Goal: Task Accomplishment & Management: Manage account settings

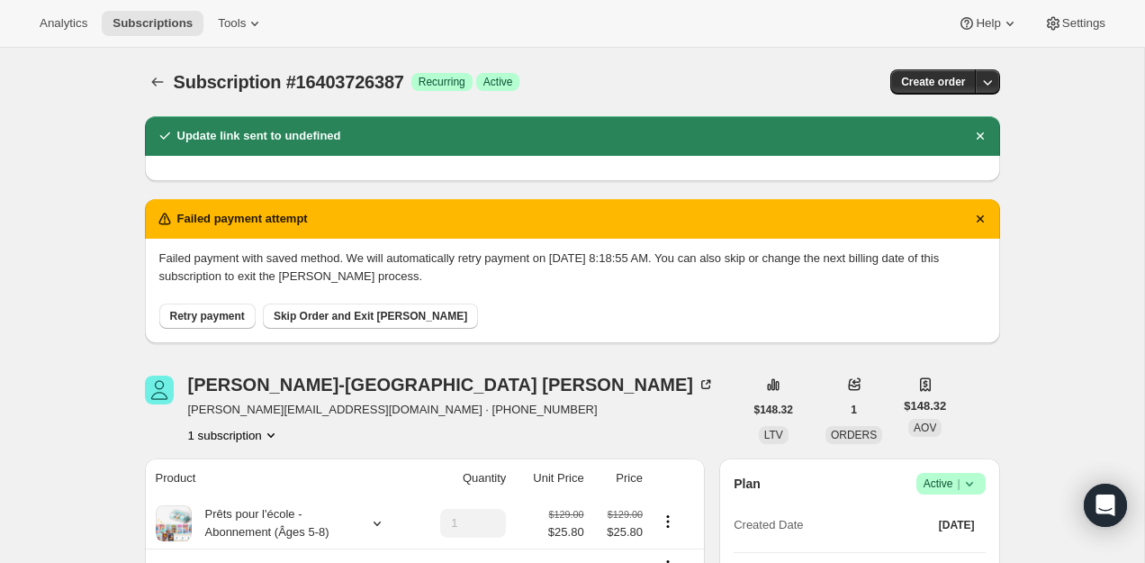
scroll to position [169, 0]
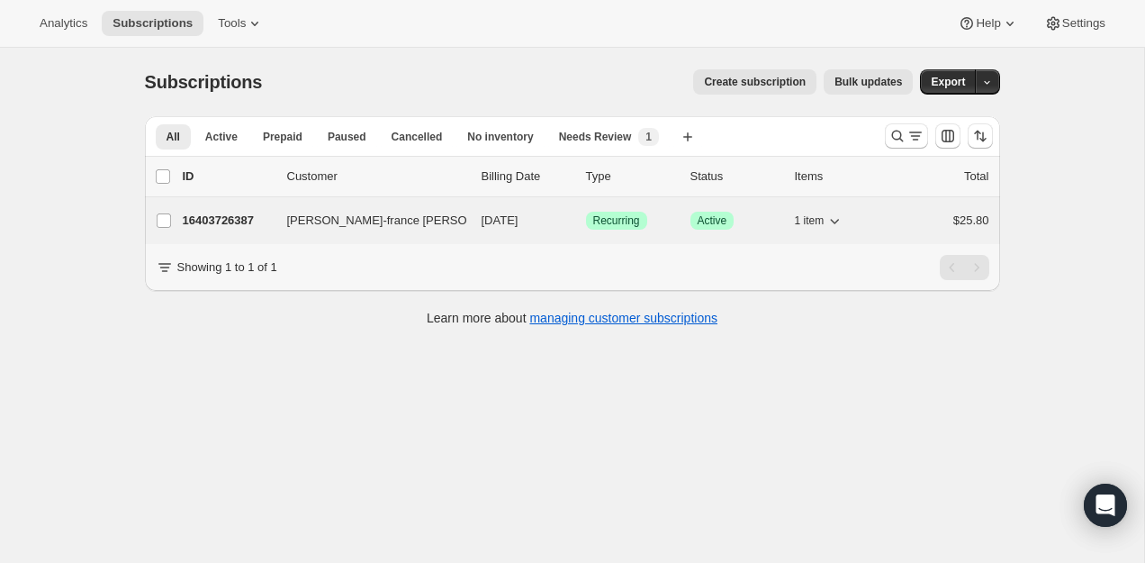
click at [228, 211] on div "16403726387 Marie-france Despault 11/25/2025 Success Recurring Success Active 1…" at bounding box center [586, 220] width 807 height 25
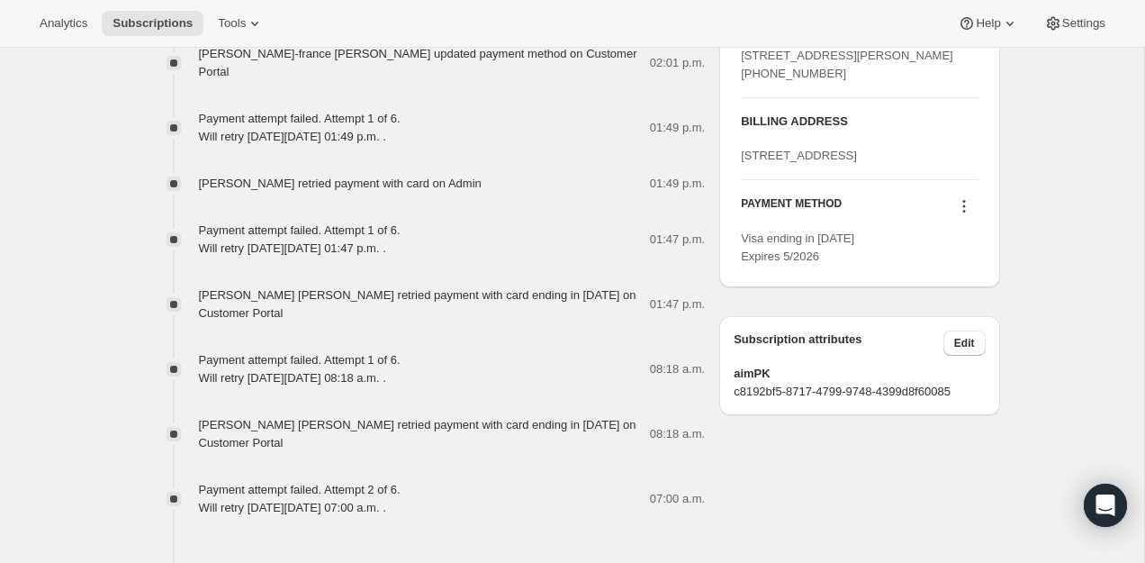
scroll to position [980, 0]
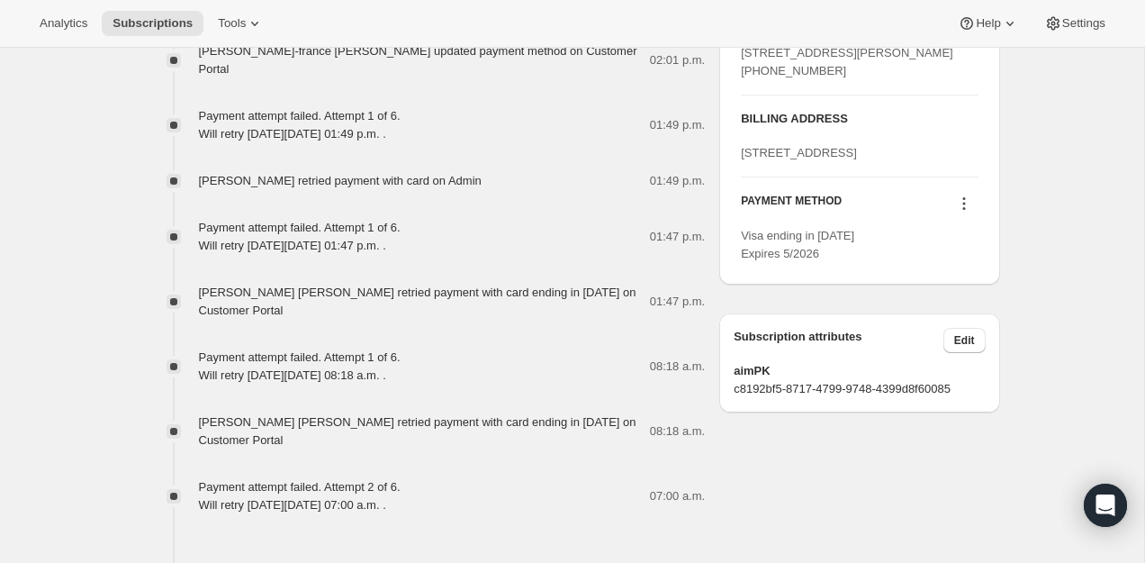
click at [968, 212] on icon at bounding box center [964, 203] width 18 height 18
click at [959, 212] on icon at bounding box center [964, 203] width 18 height 18
click at [956, 257] on div "PAYMENT METHOD Visa ending in 1031 Expires 5/2026" at bounding box center [859, 220] width 237 height 86
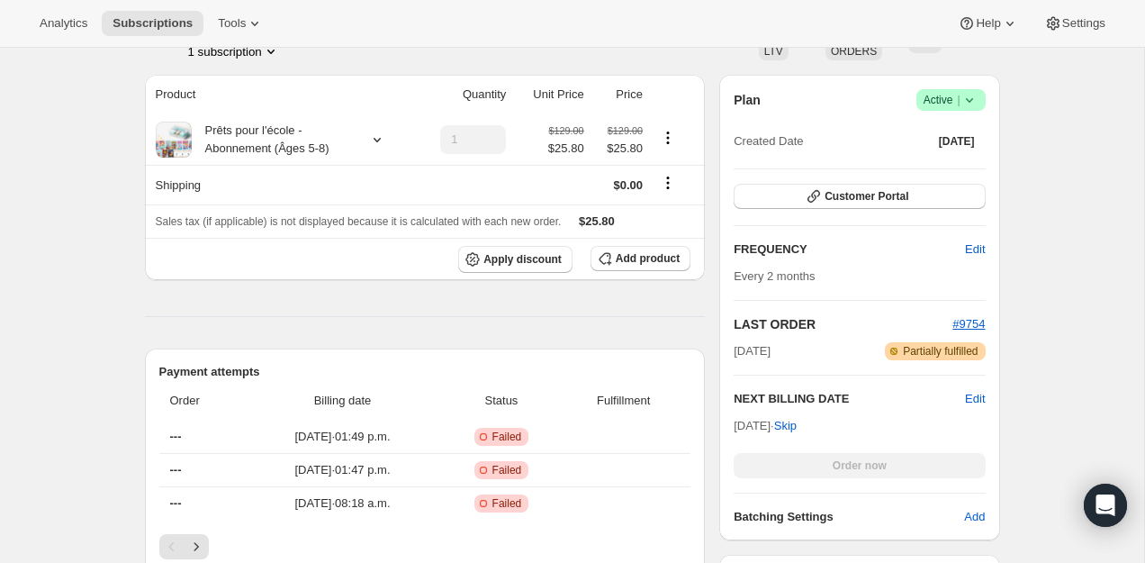
scroll to position [0, 0]
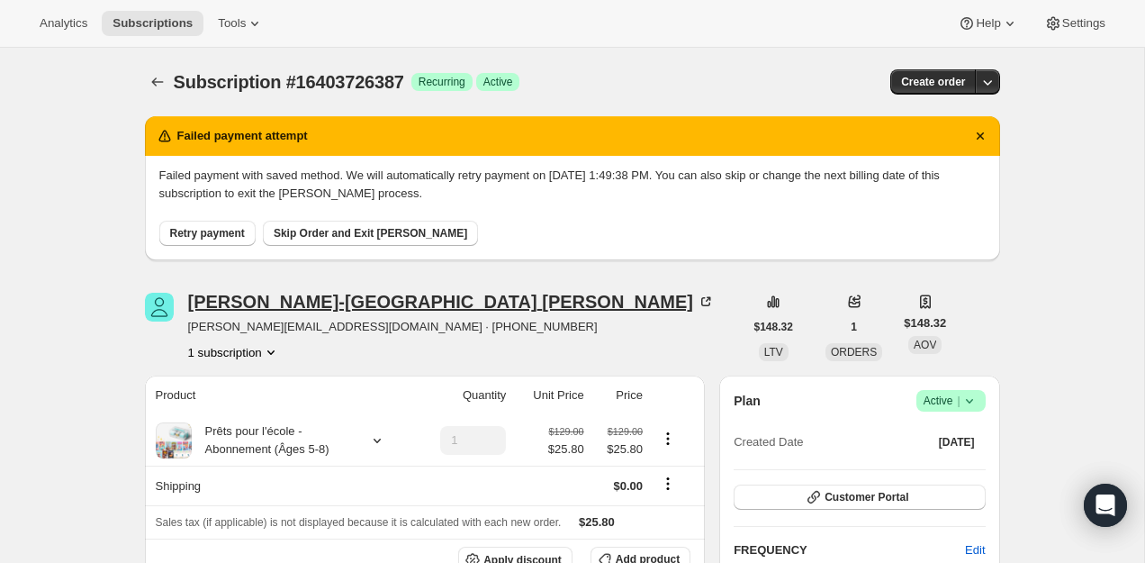
click at [287, 294] on div "Marie-france Despault" at bounding box center [451, 302] width 527 height 18
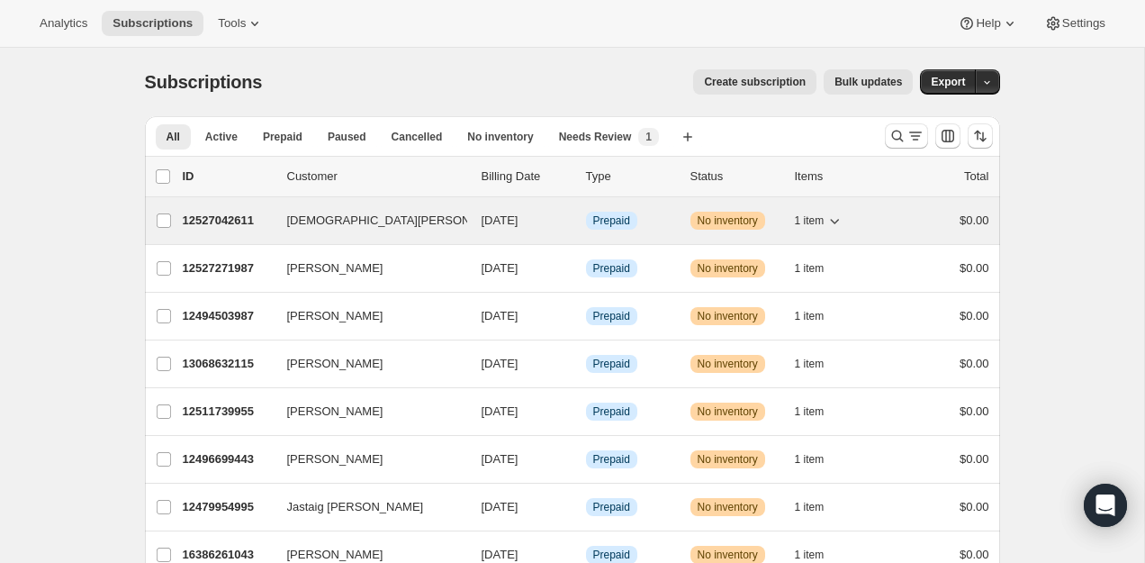
click at [208, 215] on p "12527042611" at bounding box center [228, 221] width 90 height 18
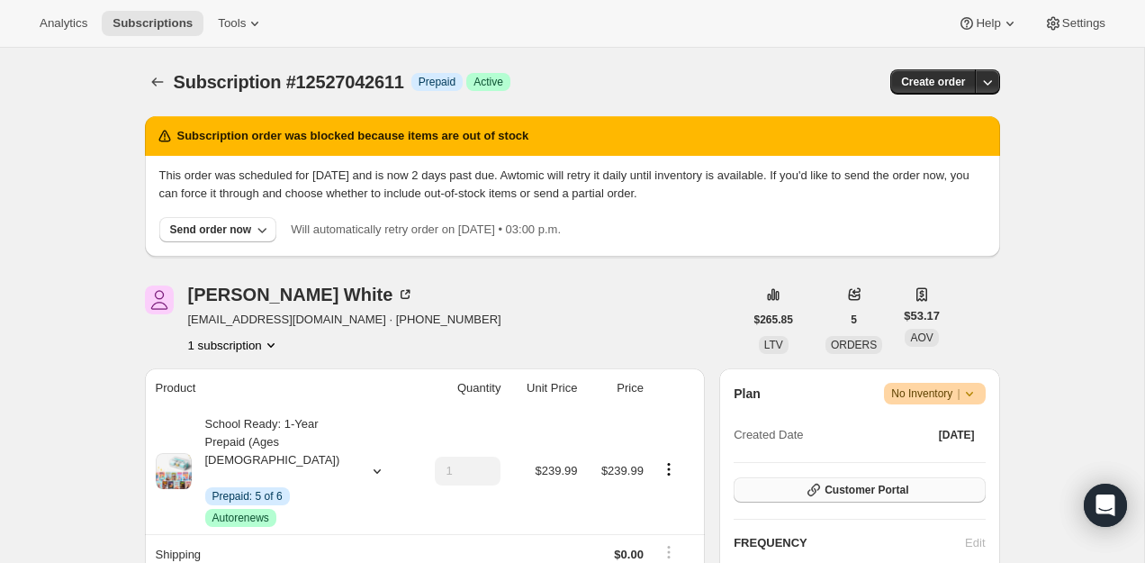
click at [852, 480] on button "Customer Portal" at bounding box center [859, 489] width 251 height 25
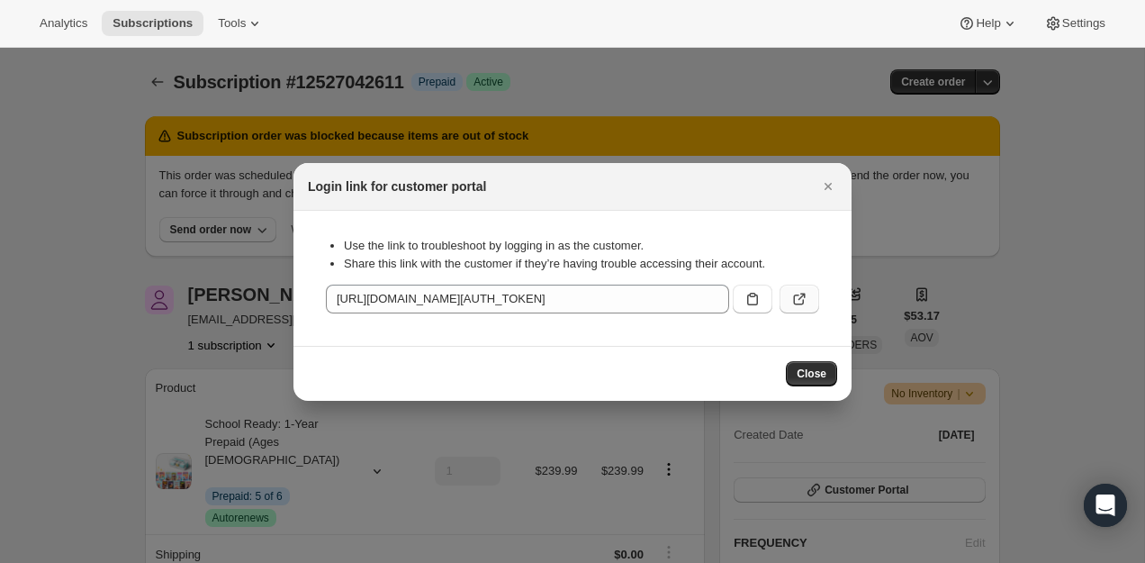
click at [806, 291] on icon ":rc4:" at bounding box center [799, 299] width 18 height 18
click at [838, 198] on div "Login link for customer portal" at bounding box center [572, 187] width 558 height 48
click at [833, 185] on icon "Close" at bounding box center [828, 186] width 18 height 18
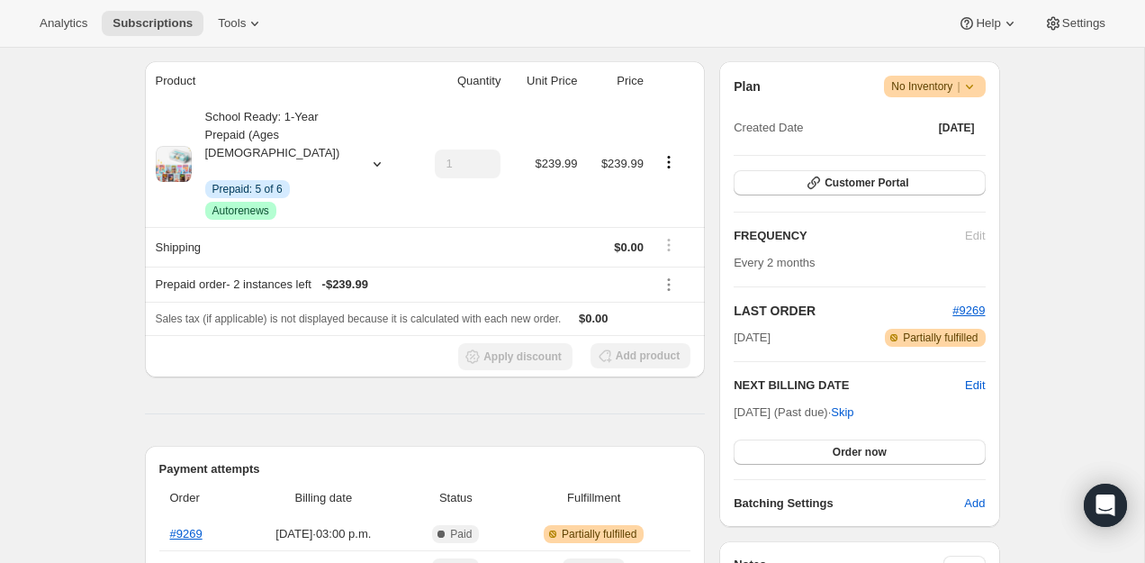
scroll to position [328, 0]
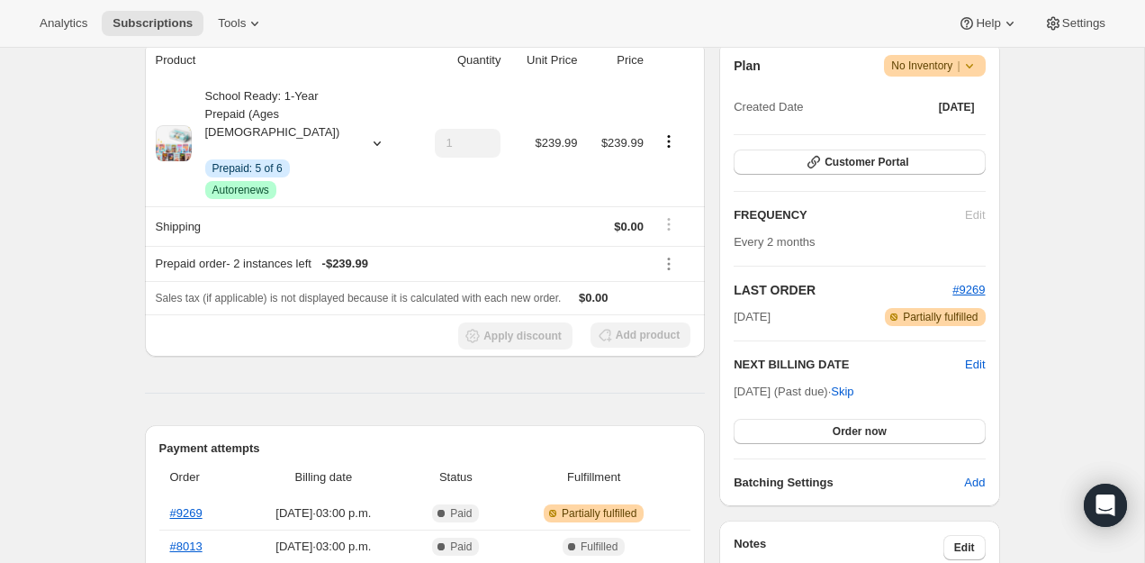
click at [842, 443] on div "Plan Warning No Inventory | Created Date Oct 31, 2024 Customer Portal FREQUENCY…" at bounding box center [859, 273] width 251 height 437
click at [842, 439] on button "Order now" at bounding box center [859, 431] width 251 height 25
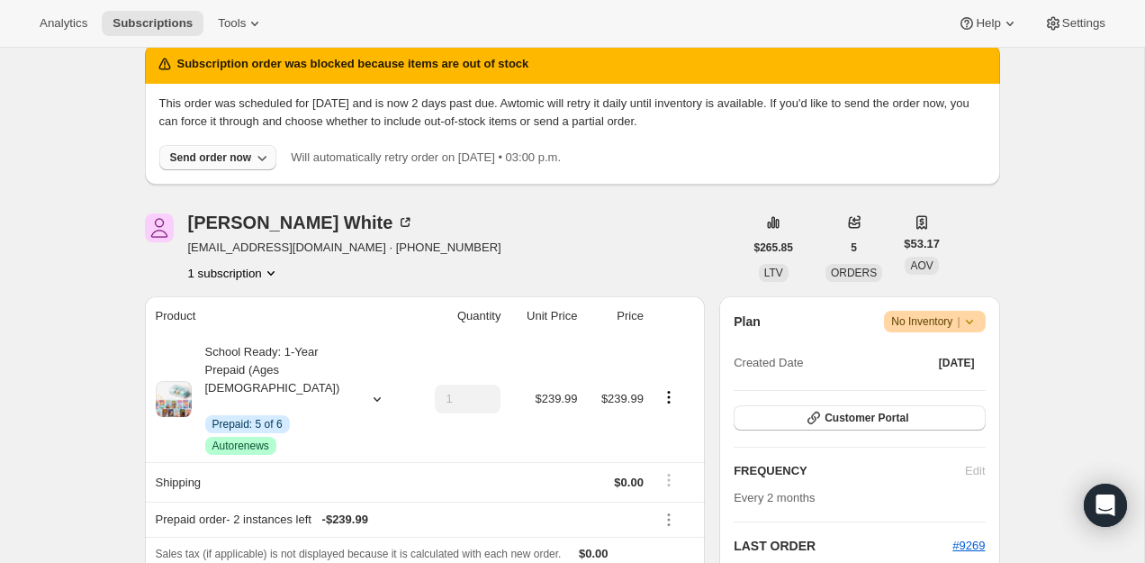
scroll to position [0, 0]
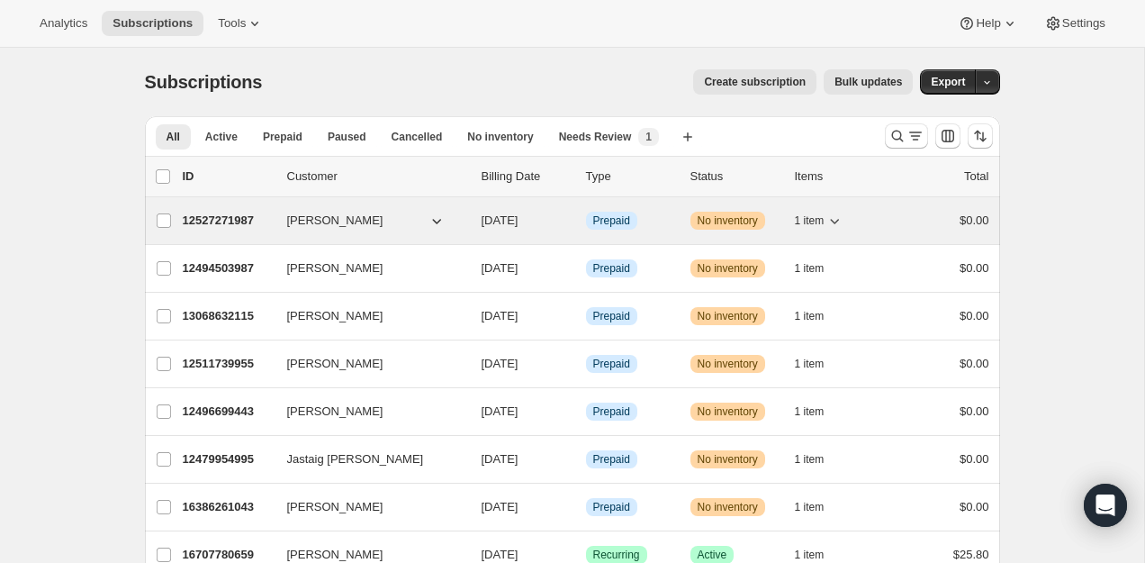
click at [239, 230] on div "12527271987 Ashley Burns 09/25/2025 Info Prepaid Warning No inventory 1 item $0…" at bounding box center [586, 220] width 807 height 25
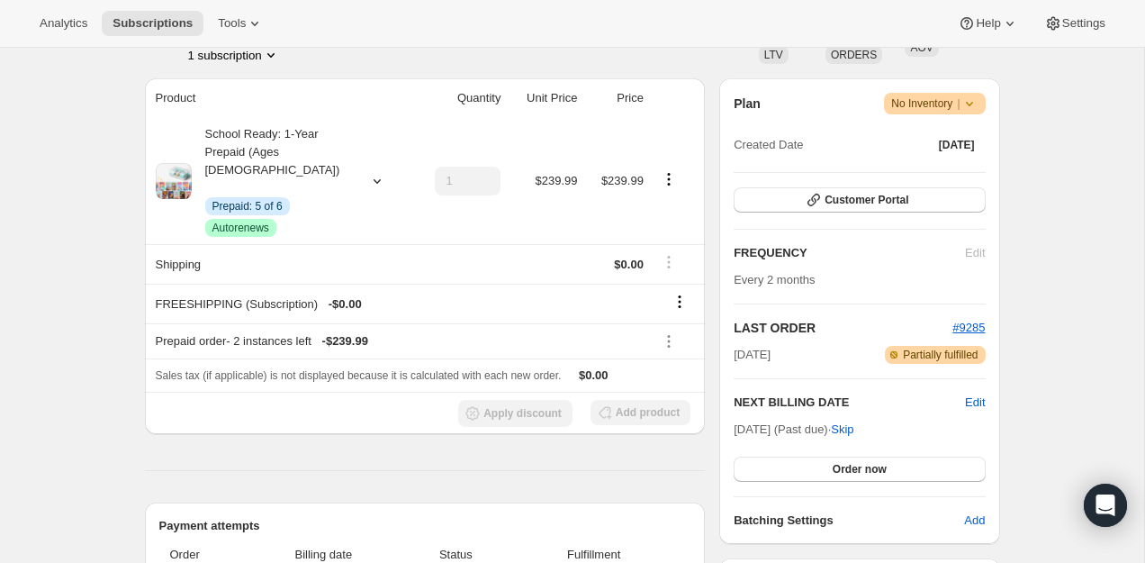
scroll to position [256, 0]
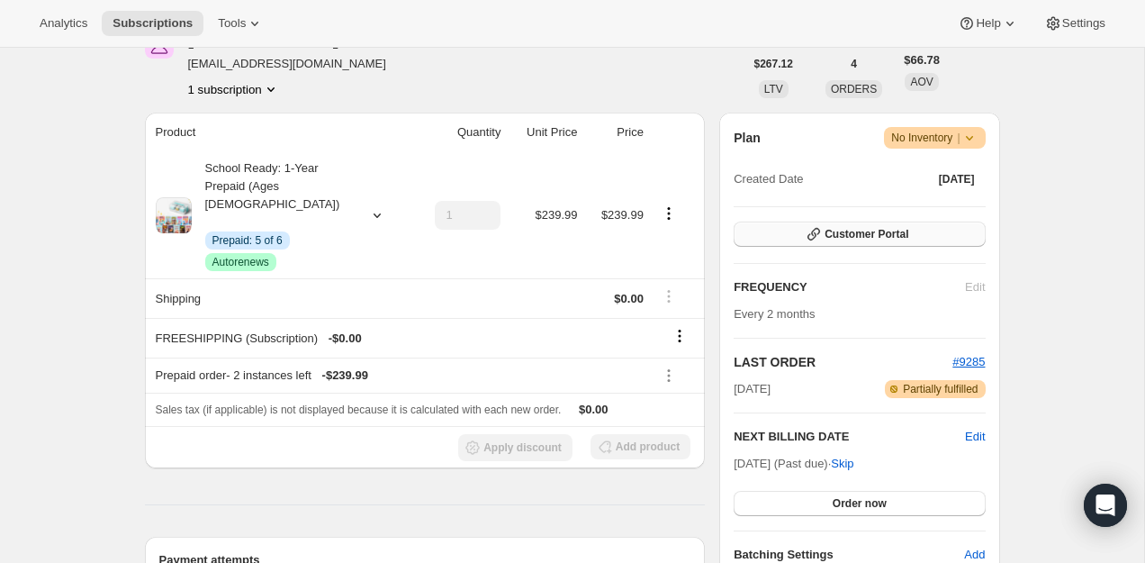
click at [859, 240] on span "Customer Portal" at bounding box center [867, 234] width 84 height 14
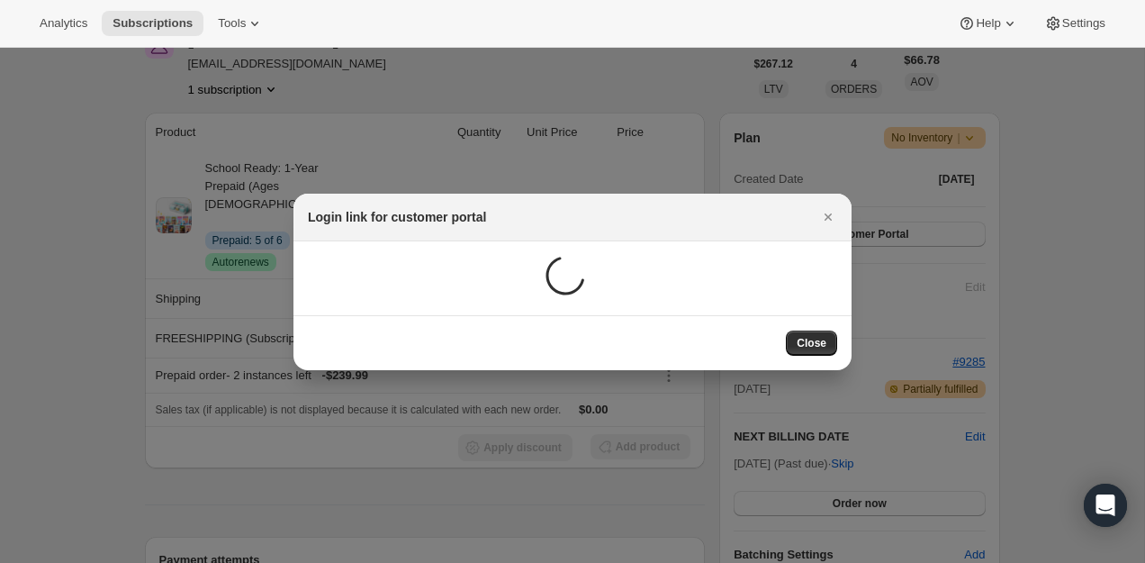
click at [808, 284] on div ":rp5:" at bounding box center [572, 278] width 529 height 45
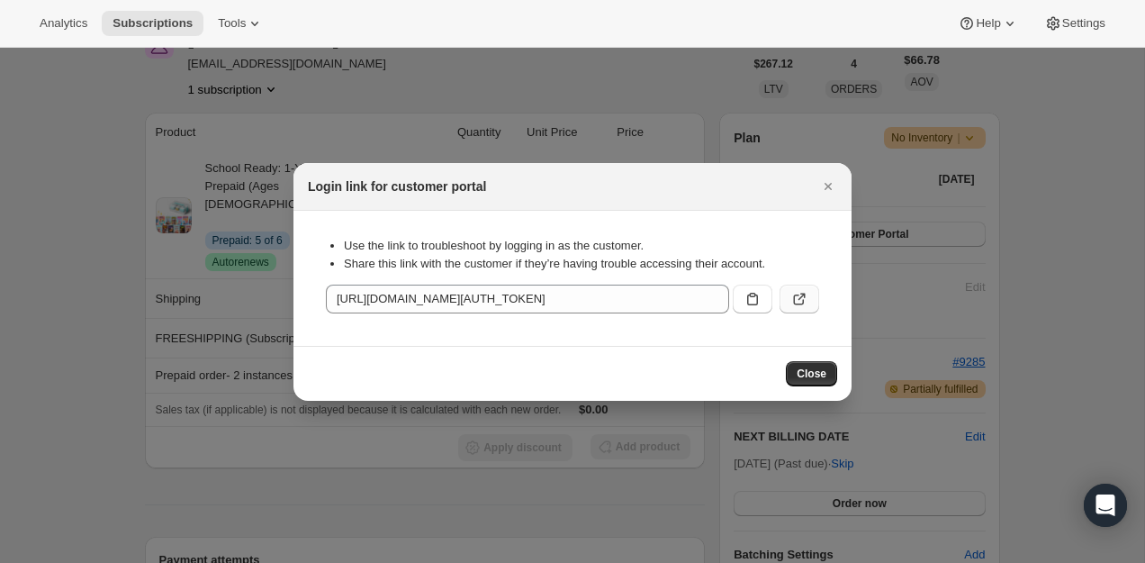
click at [804, 284] on button ":rp5:" at bounding box center [800, 298] width 40 height 29
click at [822, 194] on icon "Close" at bounding box center [828, 186] width 18 height 18
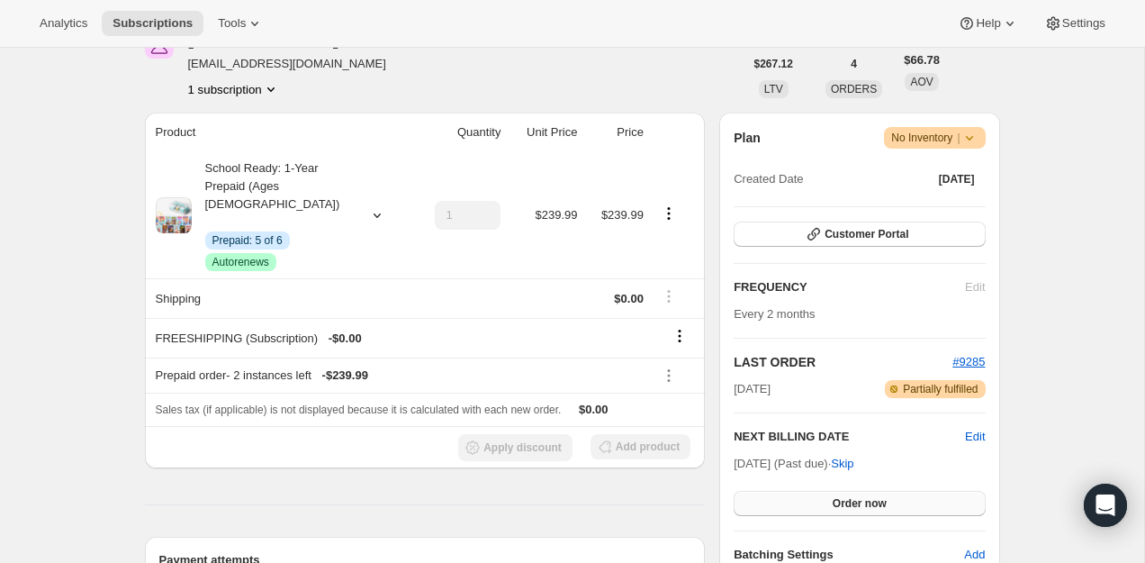
click at [847, 492] on button "Order now" at bounding box center [859, 503] width 251 height 25
click at [847, 492] on button "Click to confirm" at bounding box center [859, 503] width 251 height 25
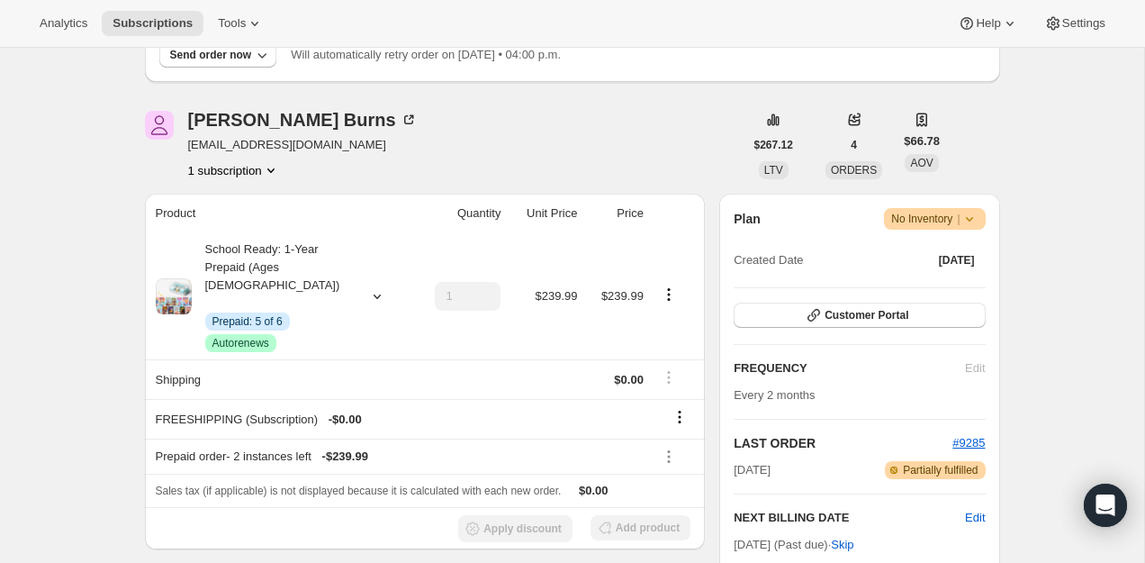
scroll to position [0, 0]
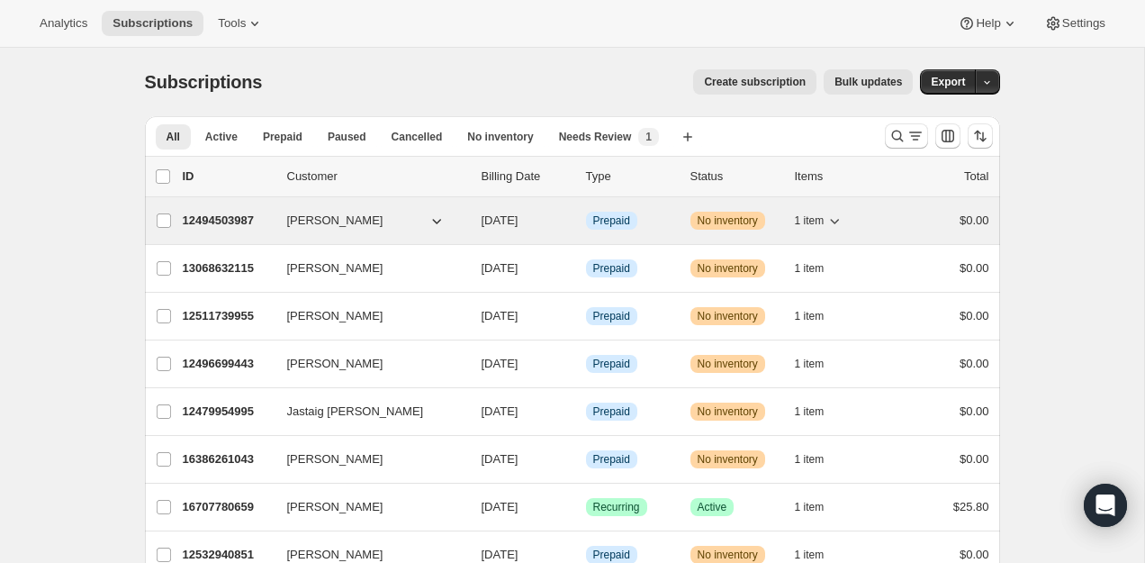
click at [239, 225] on p "12494503987" at bounding box center [228, 221] width 90 height 18
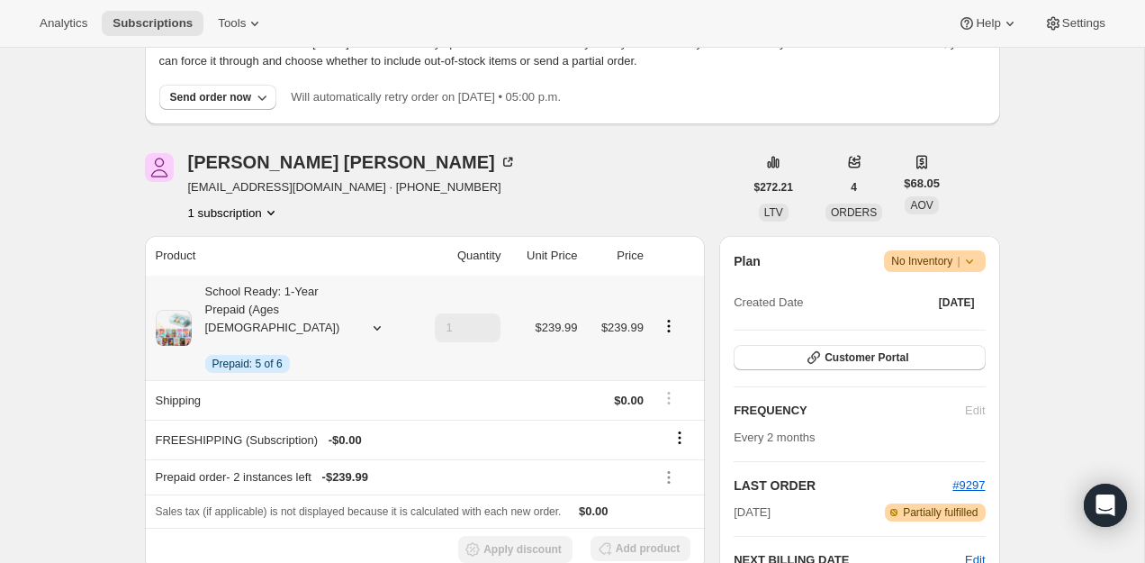
scroll to position [134, 0]
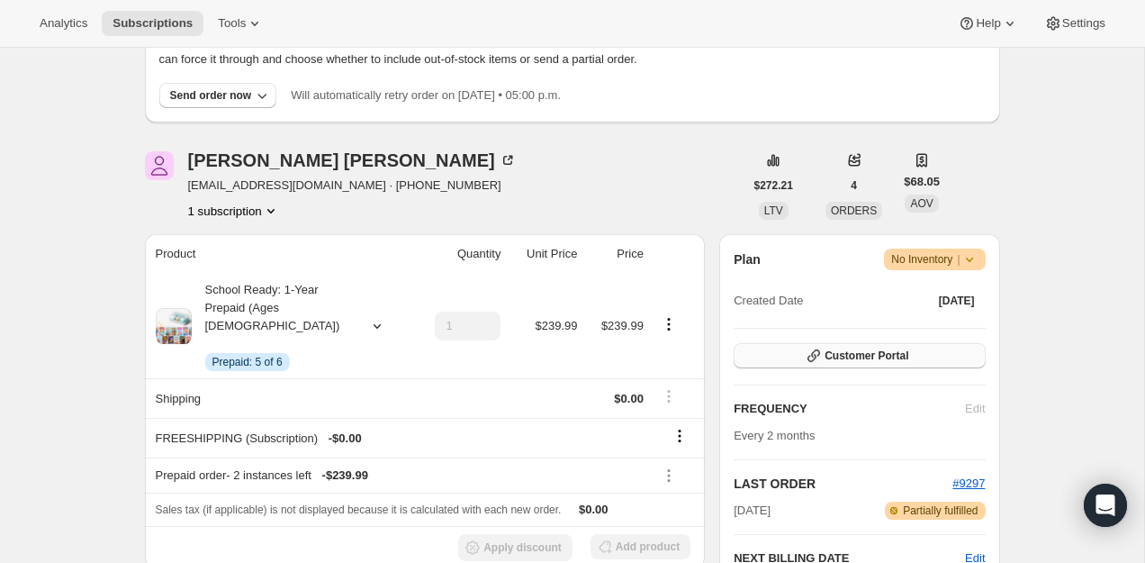
click at [834, 349] on span "Customer Portal" at bounding box center [867, 355] width 84 height 14
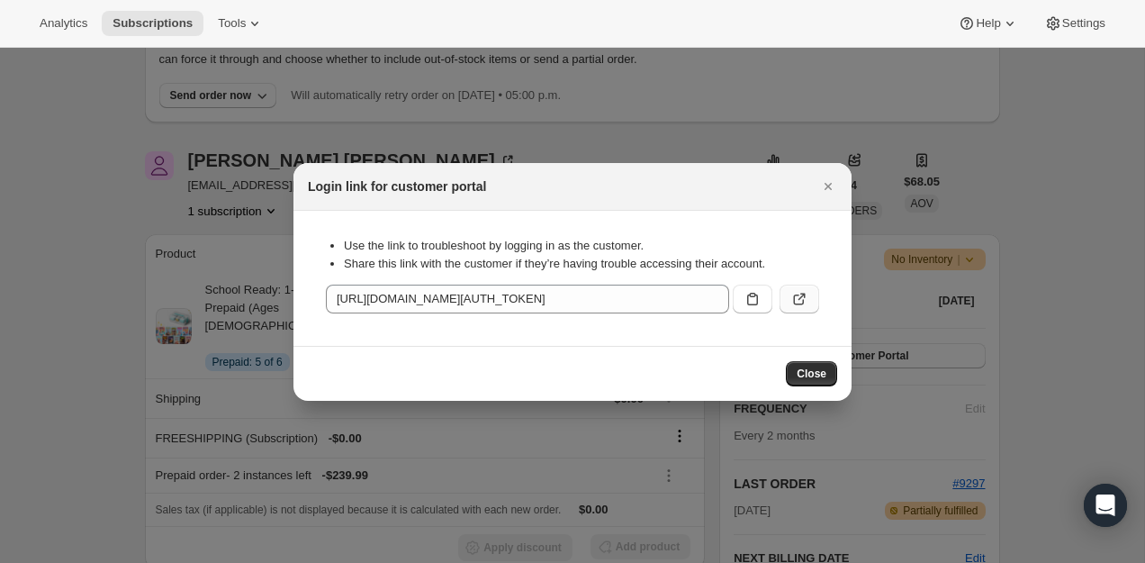
click at [795, 292] on icon ":rc5:" at bounding box center [799, 299] width 18 height 18
click at [824, 195] on button "Close" at bounding box center [828, 186] width 25 height 25
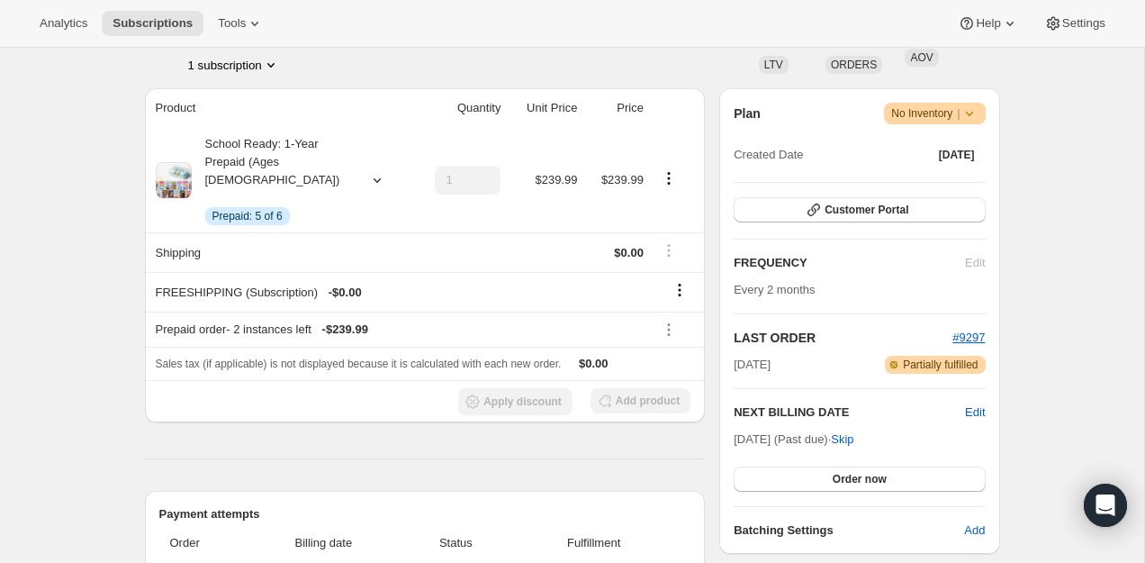
scroll to position [392, 0]
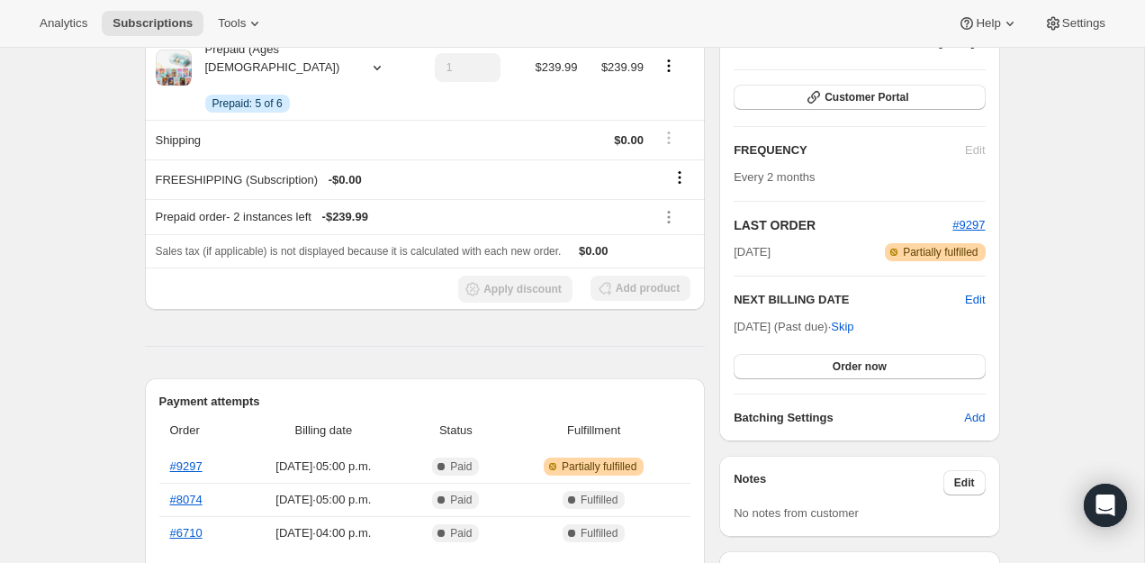
click at [848, 349] on div "Sep 25, 2025 (Past due) · Skip Order now" at bounding box center [859, 348] width 251 height 61
click at [848, 369] on span "Order now" at bounding box center [860, 366] width 54 height 14
click at [848, 369] on span "Click to confirm" at bounding box center [859, 366] width 82 height 14
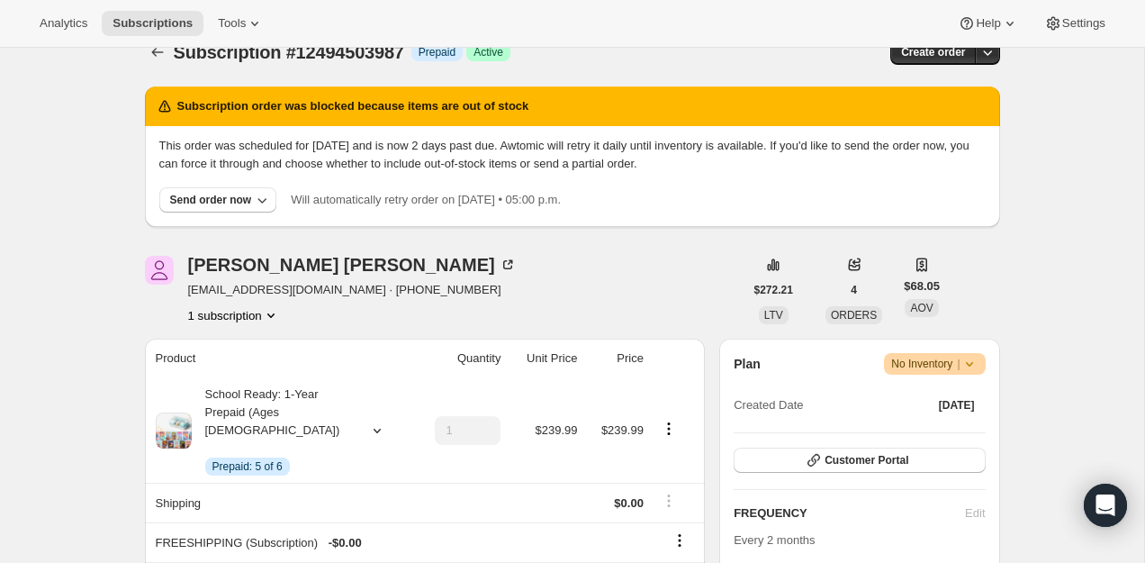
scroll to position [0, 0]
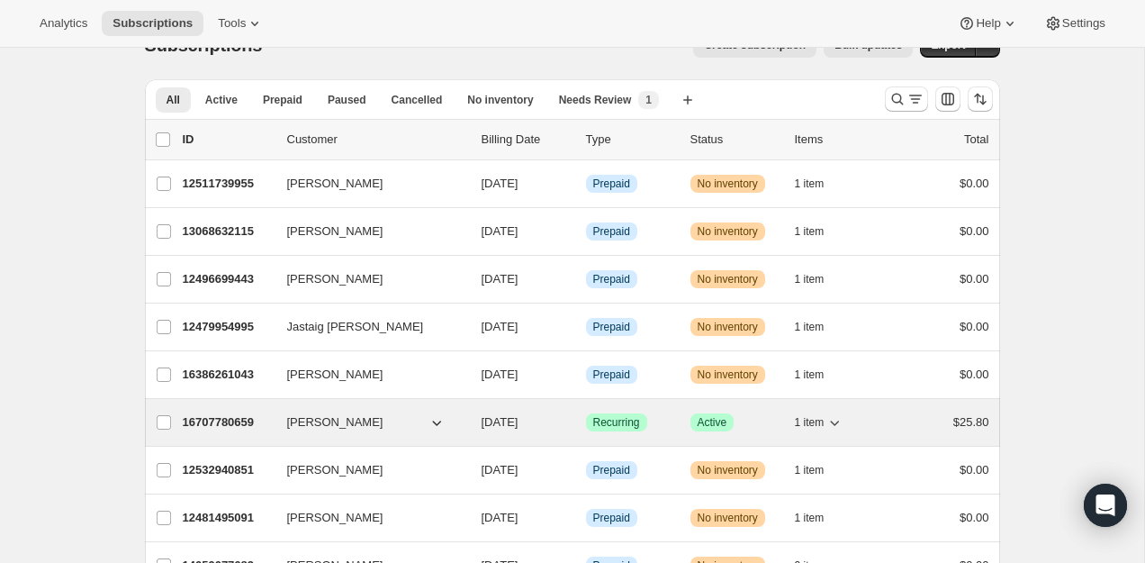
scroll to position [8, 0]
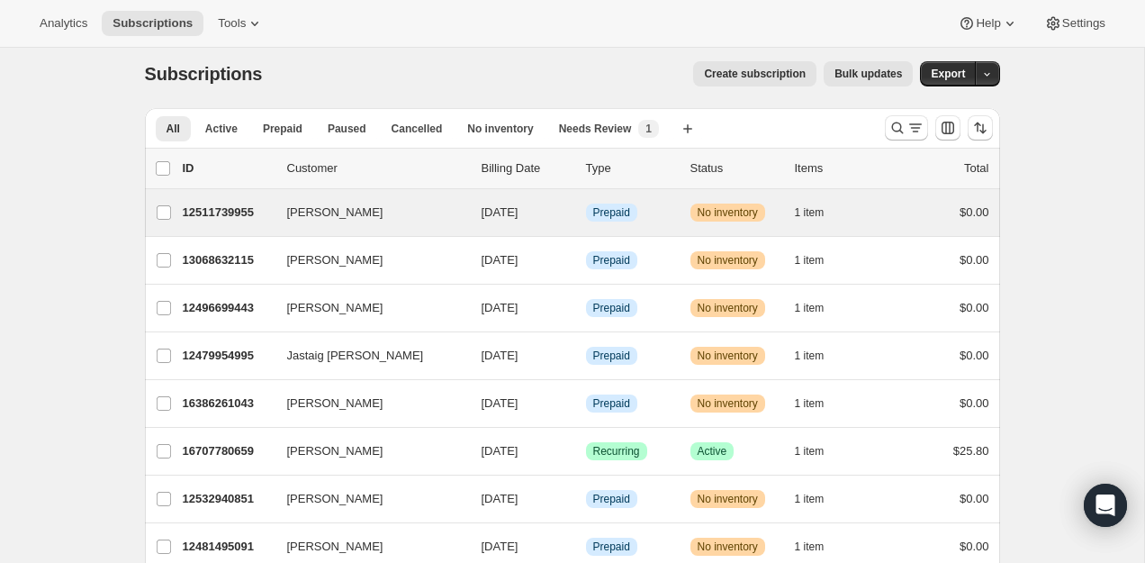
click at [241, 198] on div "[PERSON_NAME] 12511739955 [PERSON_NAME] [DATE] Info Prepaid Warning No inventor…" at bounding box center [572, 212] width 855 height 47
click at [238, 208] on p "12511739955" at bounding box center [228, 212] width 90 height 18
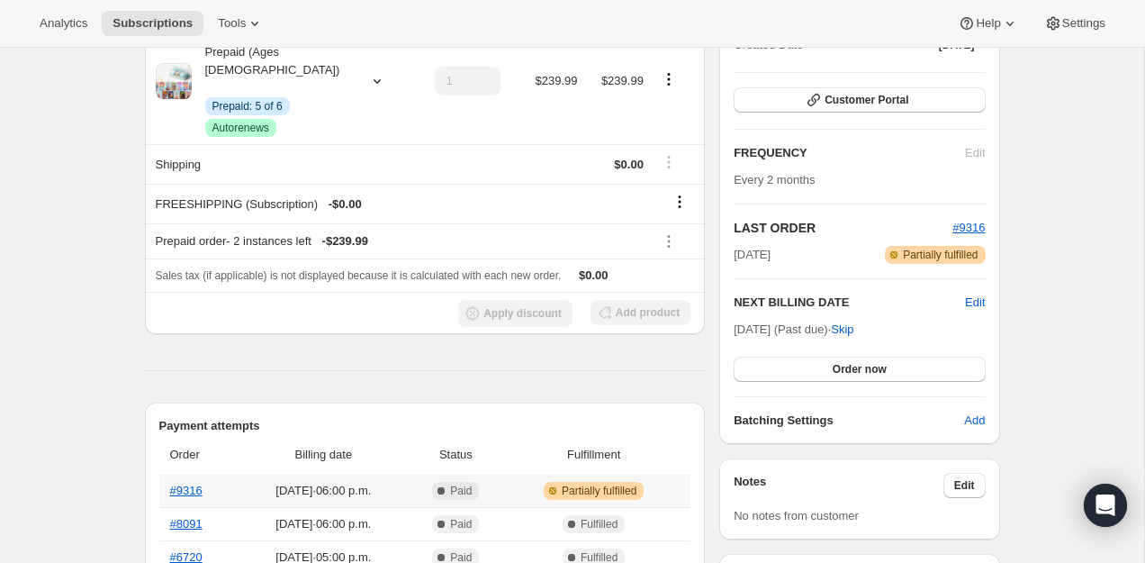
scroll to position [360, 0]
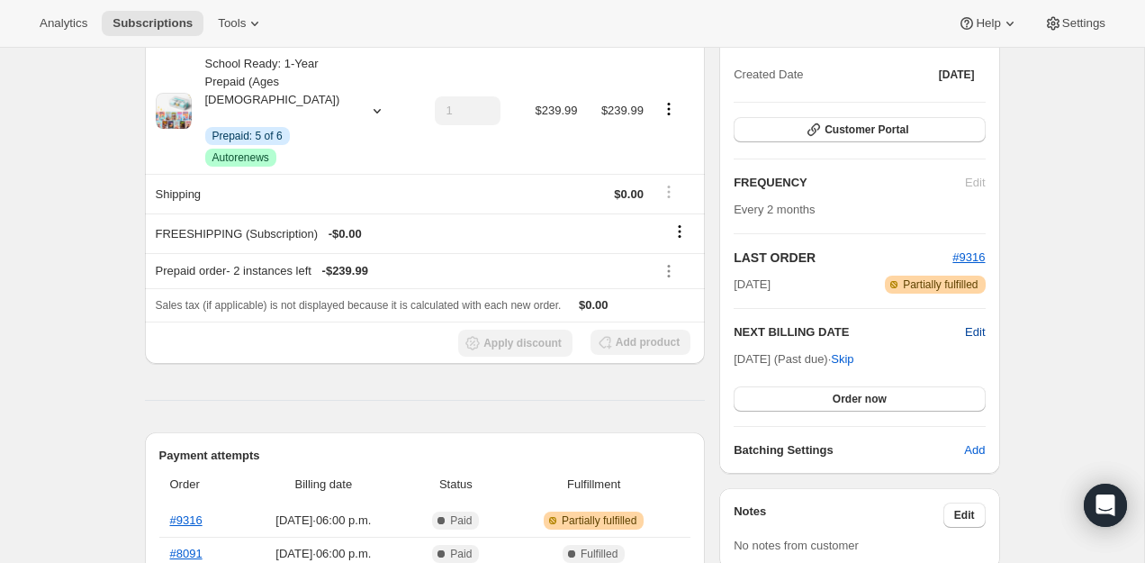
click at [968, 330] on span "Edit" at bounding box center [975, 332] width 20 height 18
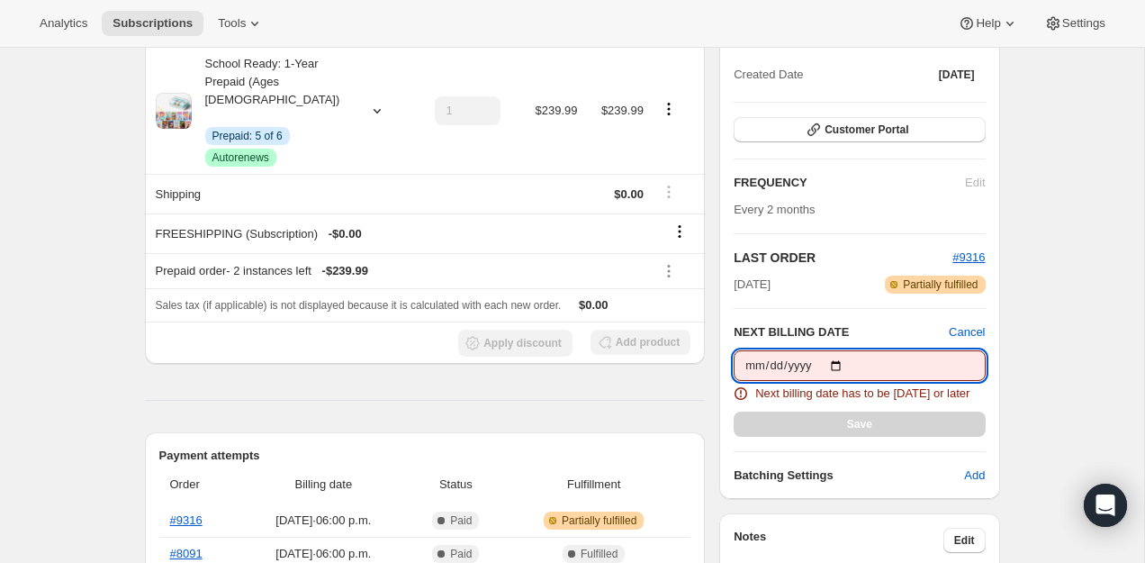
click at [841, 363] on input "2025-09-25" at bounding box center [859, 365] width 251 height 31
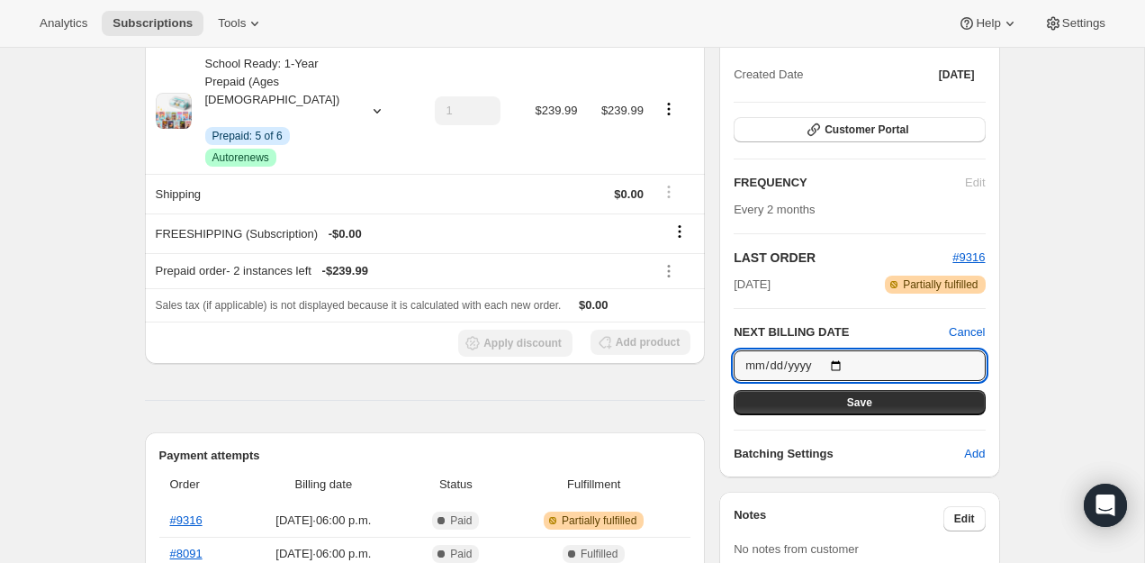
type input "2025-10-01"
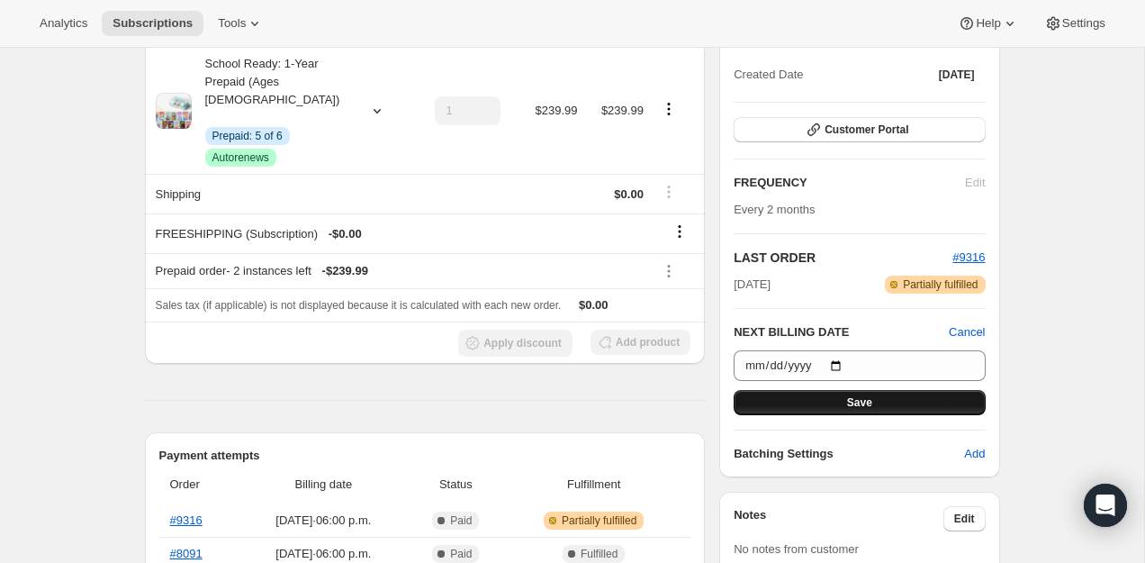
click at [861, 392] on button "Save" at bounding box center [859, 402] width 251 height 25
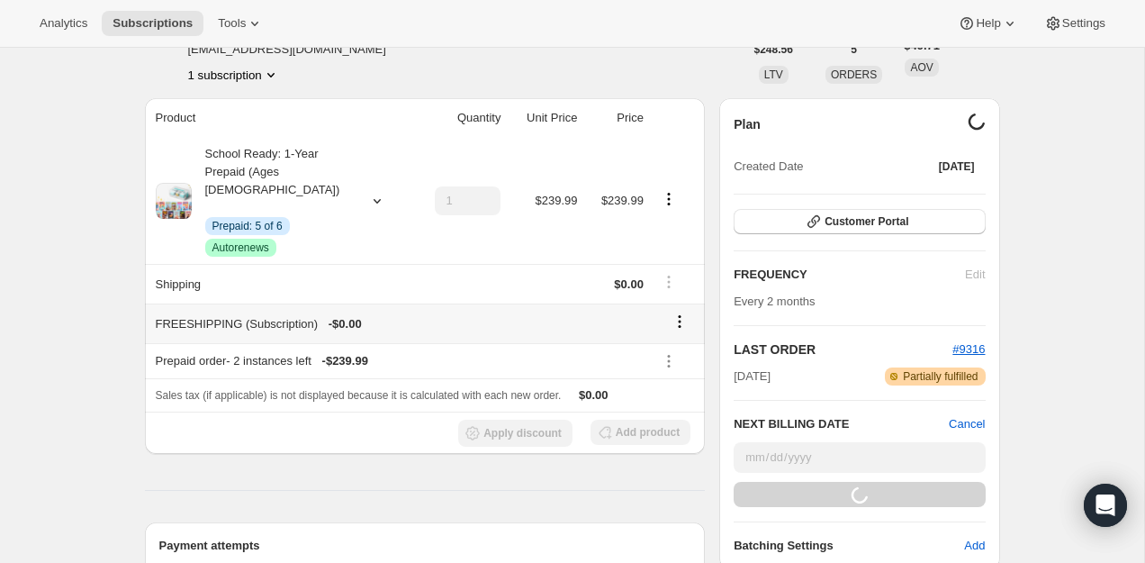
scroll to position [0, 0]
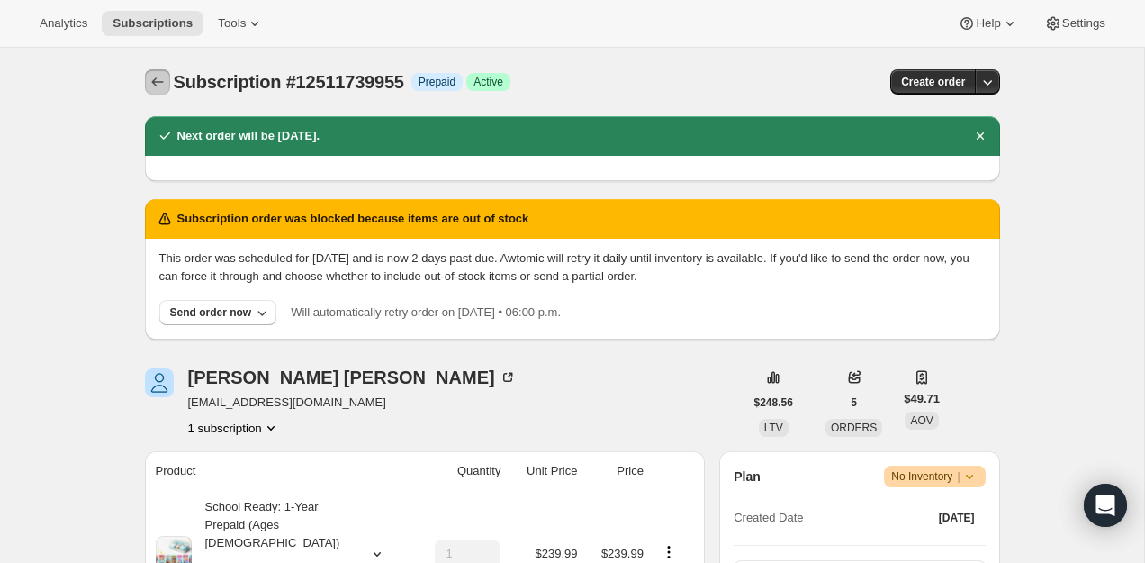
click at [157, 83] on icon "Subscriptions" at bounding box center [158, 82] width 18 height 18
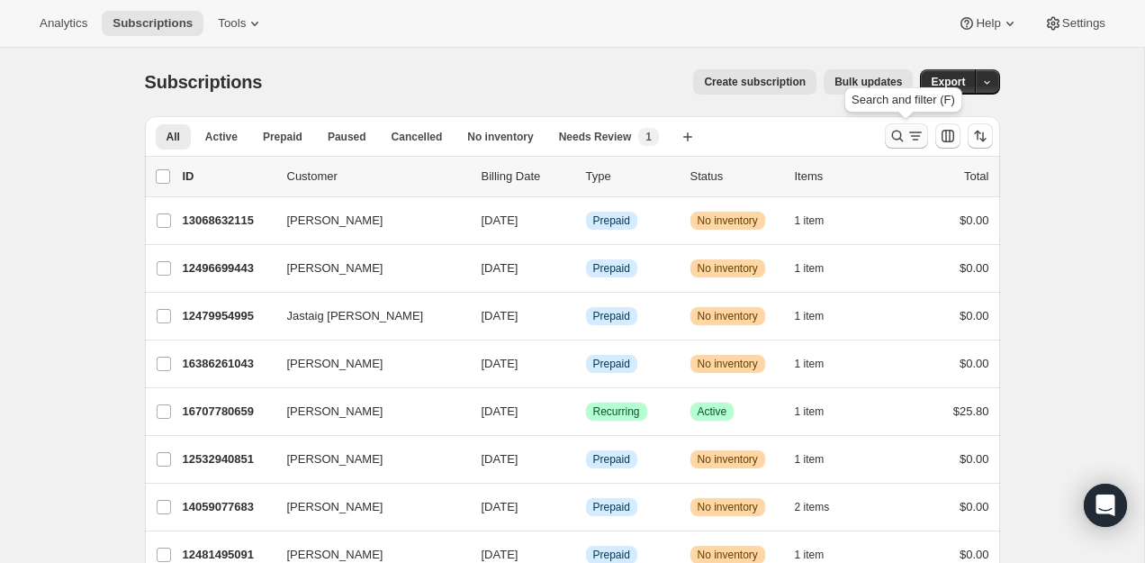
click at [909, 140] on icon "Search and filter results" at bounding box center [915, 136] width 18 height 18
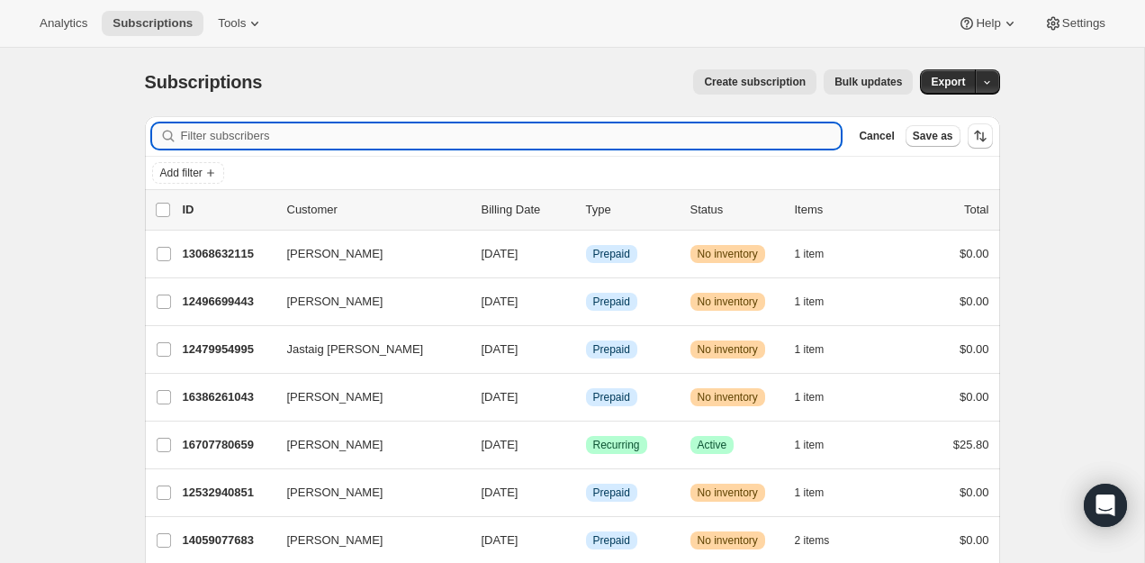
click at [724, 140] on input "Filter subscribers" at bounding box center [511, 135] width 661 height 25
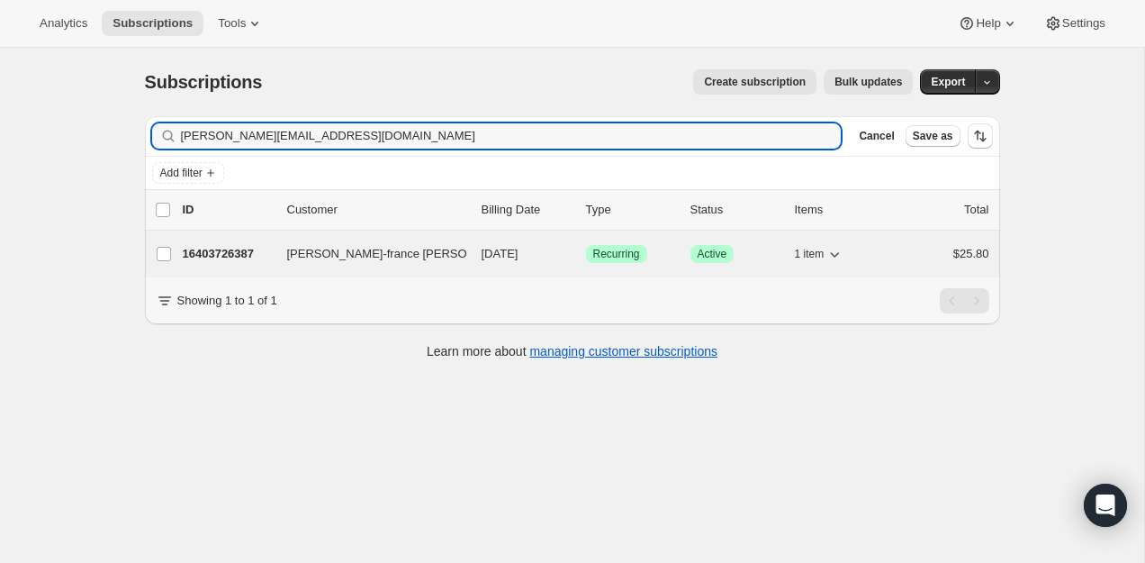
type input "mary-f.despault@outlook.fr"
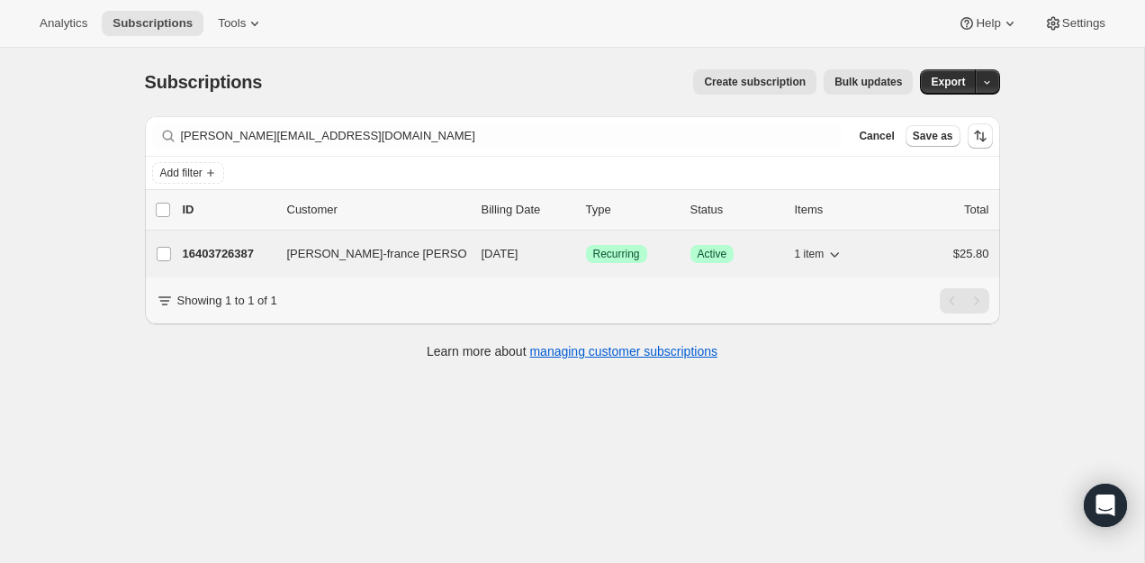
click at [209, 241] on div "16403726387 Marie-france Despault 11/25/2025 Success Recurring Success Active 1…" at bounding box center [586, 253] width 807 height 25
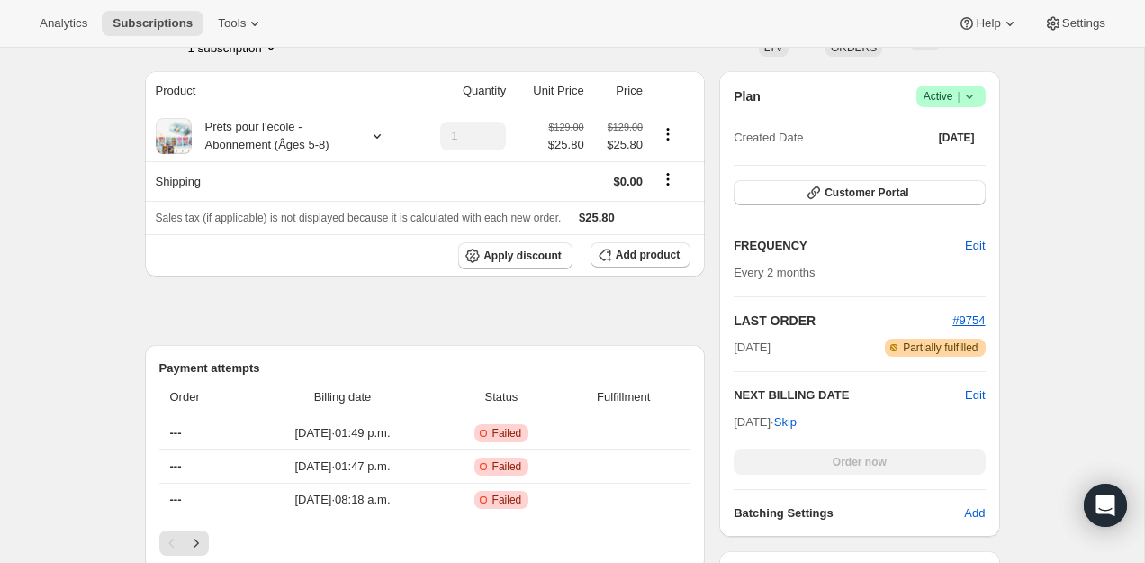
scroll to position [312, 0]
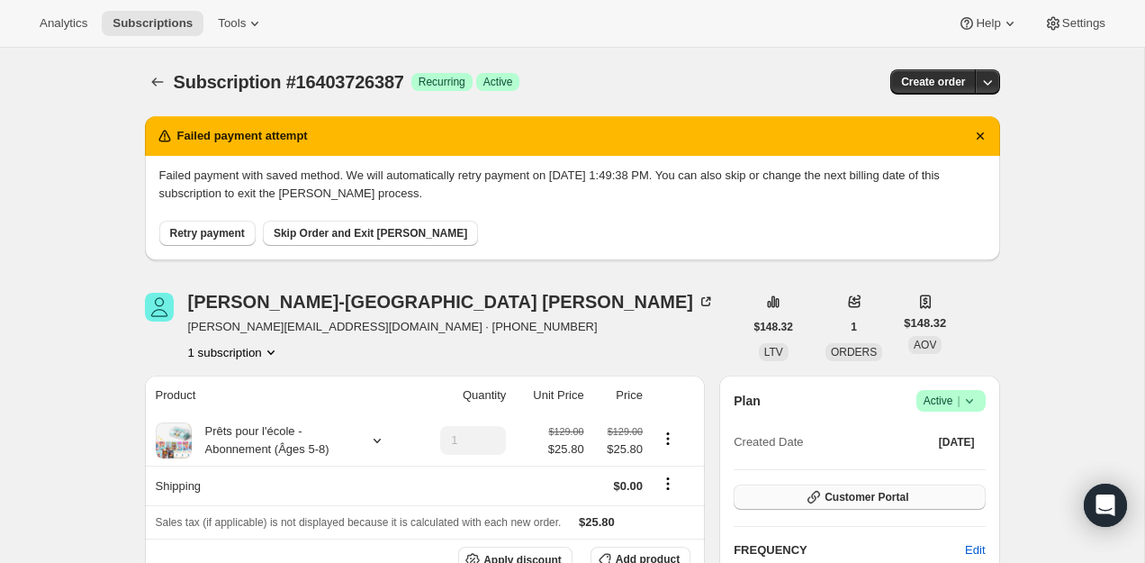
scroll to position [395, 0]
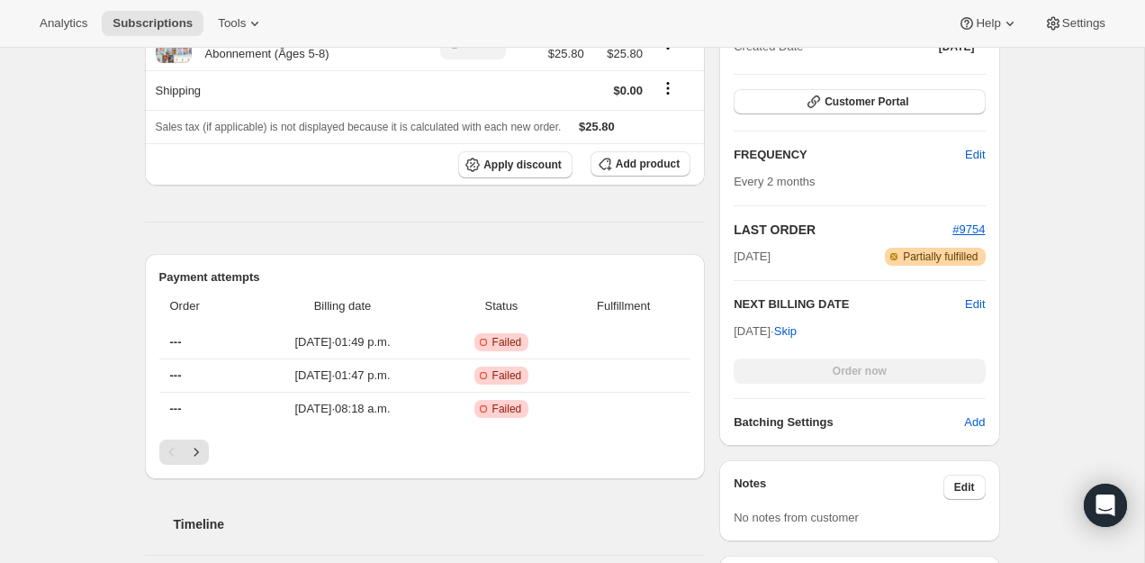
click at [877, 377] on div "Order now" at bounding box center [859, 370] width 251 height 25
click at [877, 376] on div "Order now" at bounding box center [859, 370] width 251 height 25
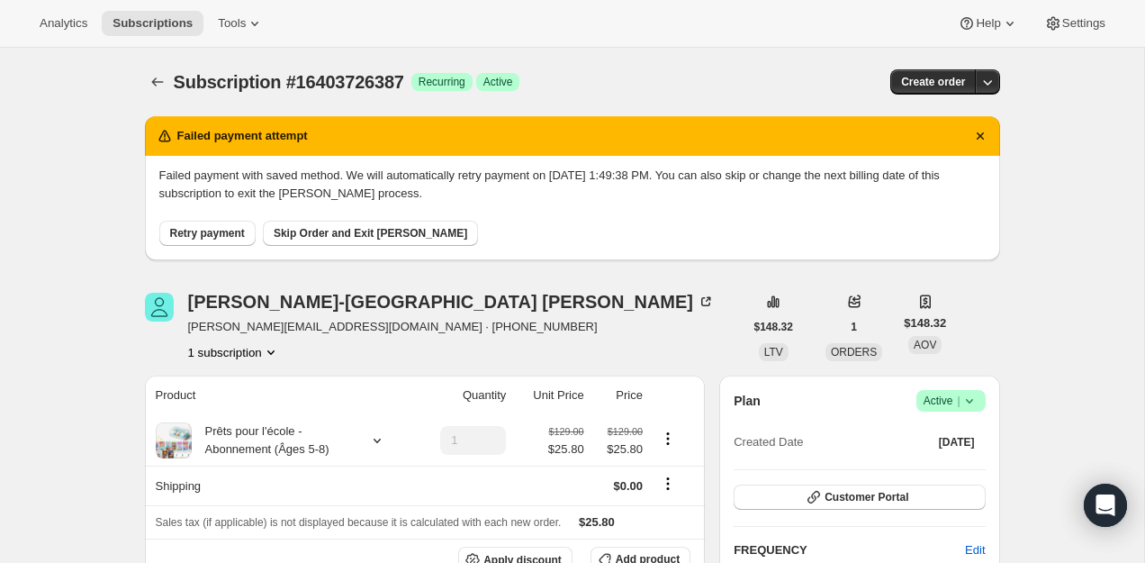
click at [205, 234] on span "Retry payment" at bounding box center [207, 233] width 75 height 14
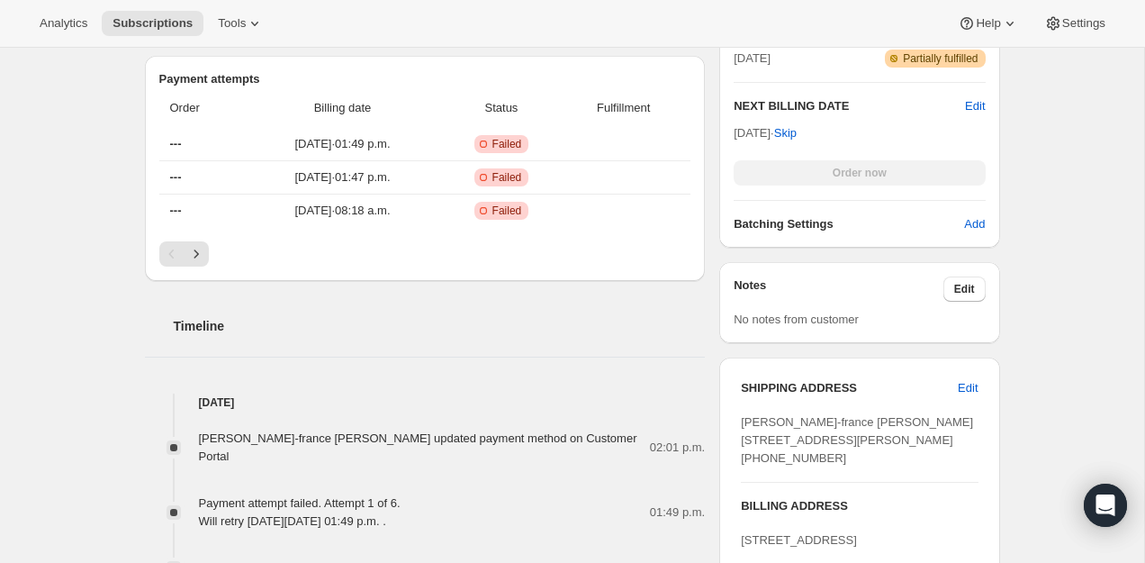
scroll to position [411, 0]
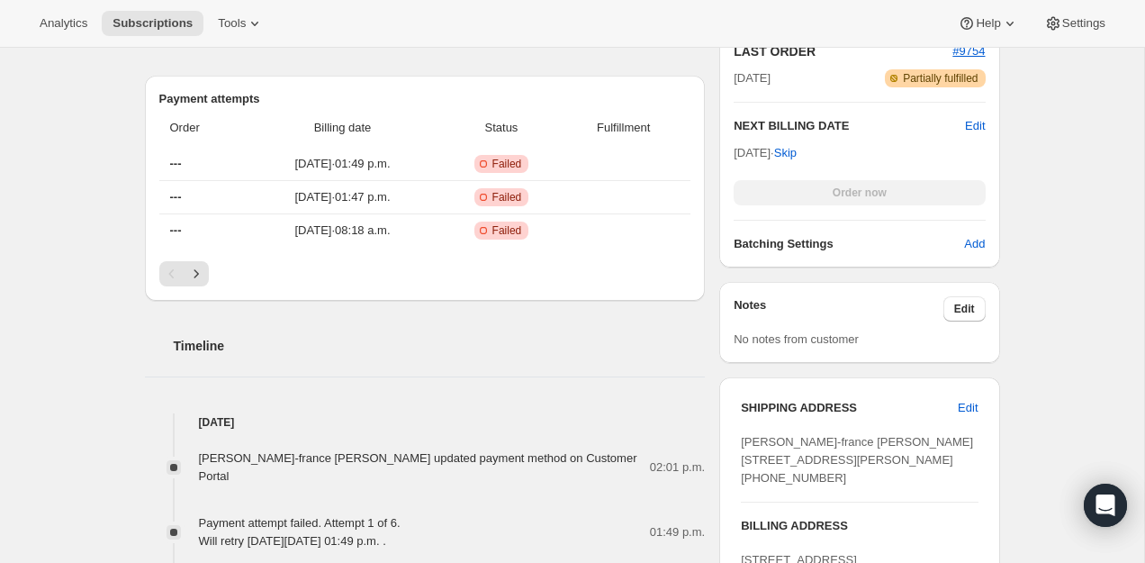
drag, startPoint x: 453, startPoint y: 399, endPoint x: 450, endPoint y: 504, distance: 105.4
click at [401, 514] on div "Payment attempt failed. Attempt 1 of 6. Will retry on Friday, September 26, 202…" at bounding box center [300, 532] width 202 height 36
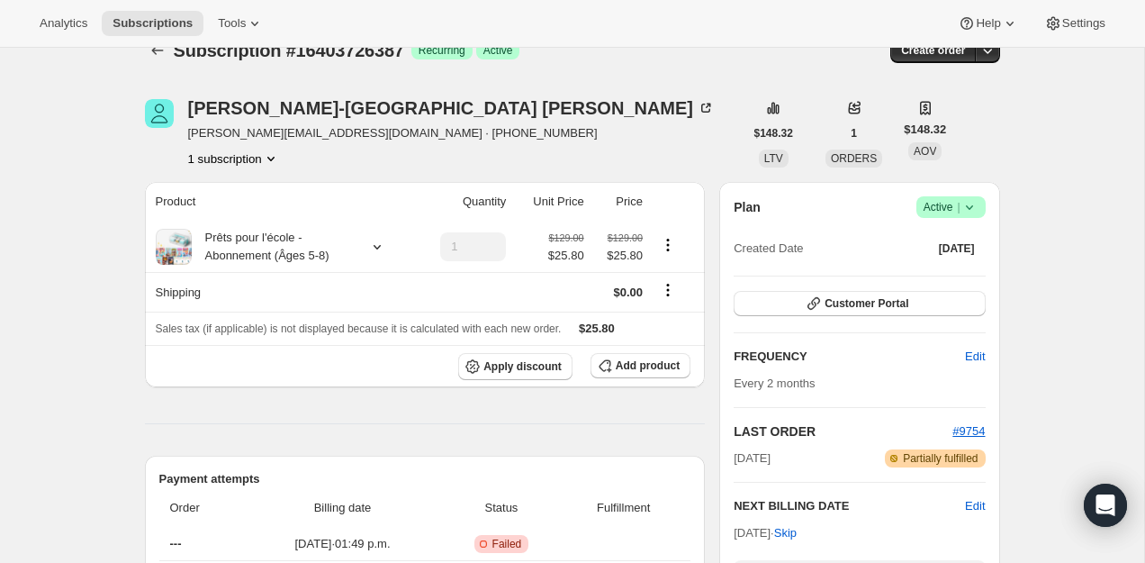
scroll to position [0, 0]
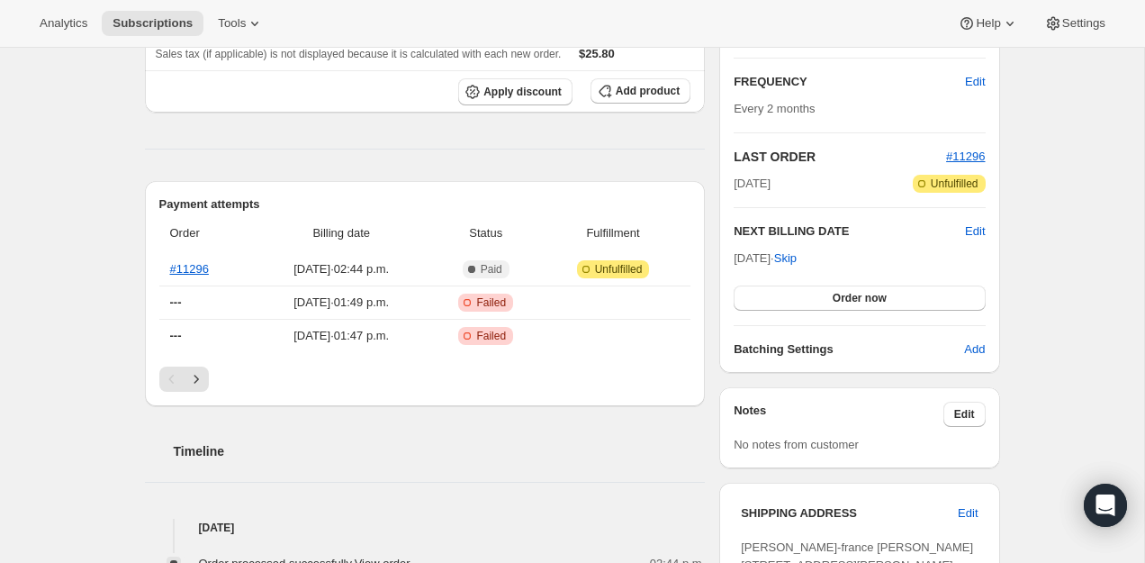
scroll to position [305, 0]
click at [192, 267] on link "#11296" at bounding box center [189, 270] width 39 height 14
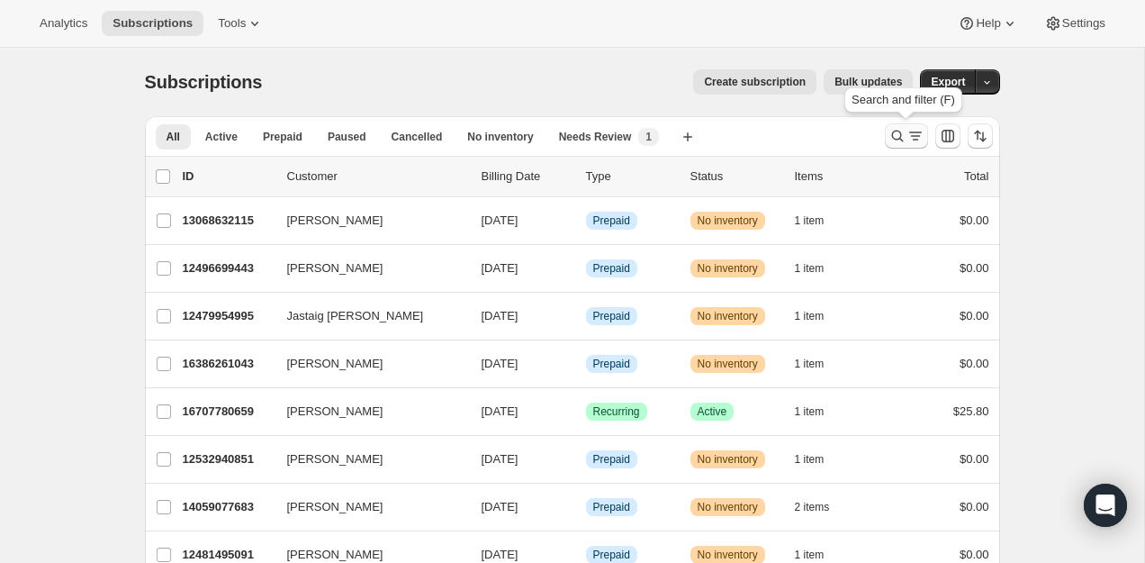
click at [906, 132] on icon "Search and filter results" at bounding box center [915, 136] width 18 height 18
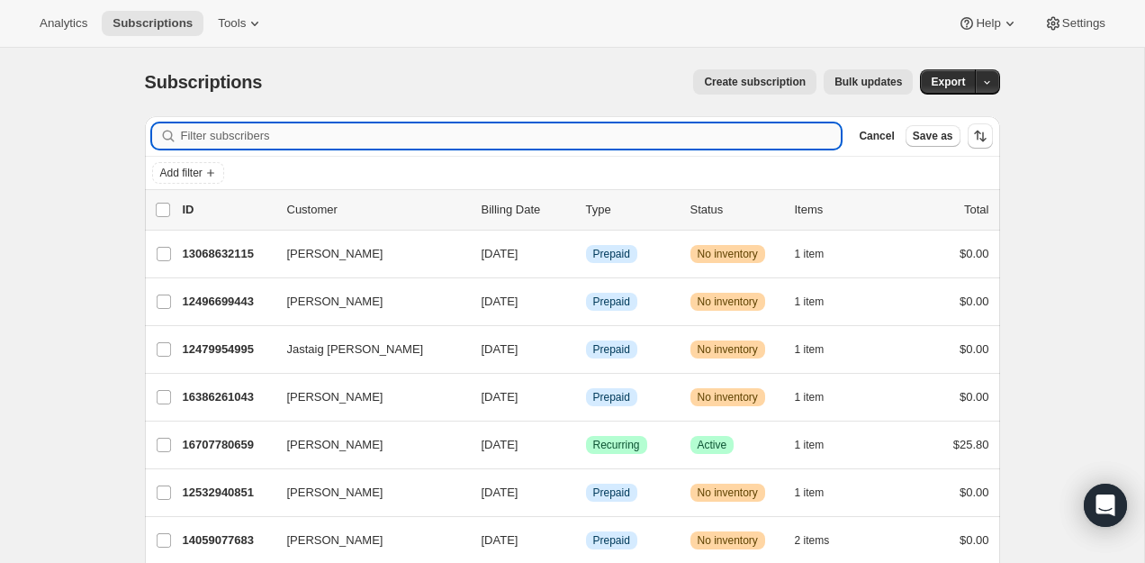
click at [643, 141] on input "Filter subscribers" at bounding box center [511, 135] width 661 height 25
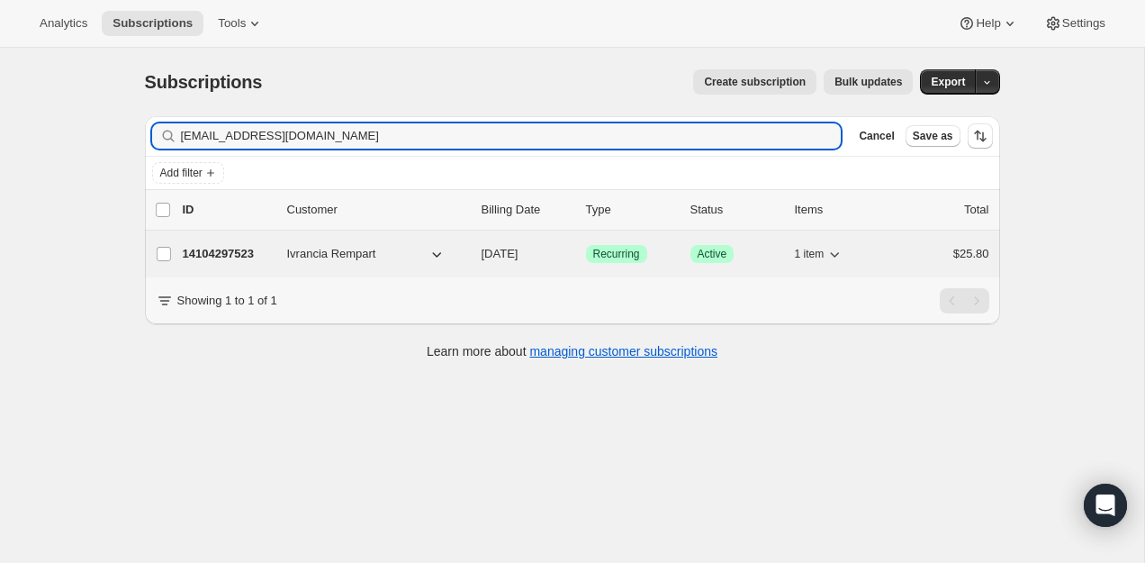
type input "francia792@hotmail.com"
click at [194, 253] on p "14104297523" at bounding box center [228, 254] width 90 height 18
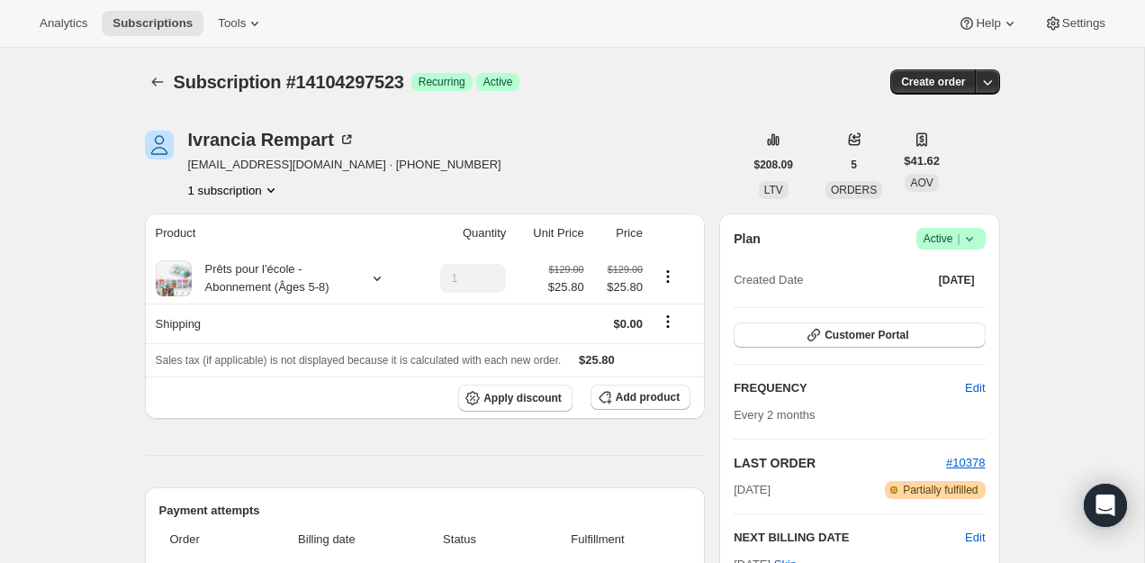
click at [963, 233] on icon at bounding box center [969, 239] width 18 height 18
click at [956, 273] on span "Pause subscription" at bounding box center [944, 274] width 99 height 14
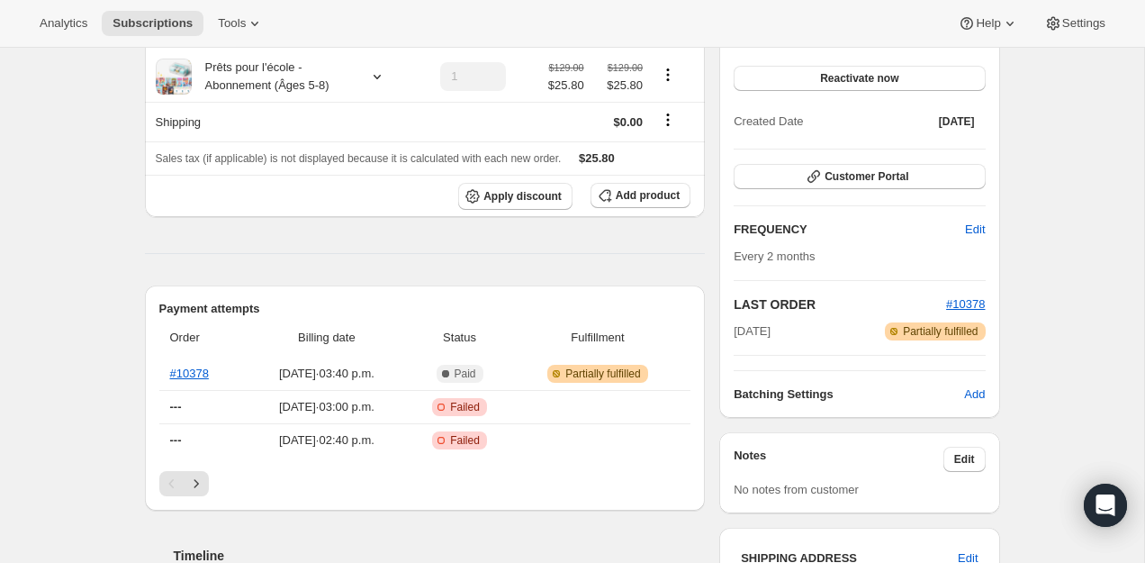
scroll to position [168, 0]
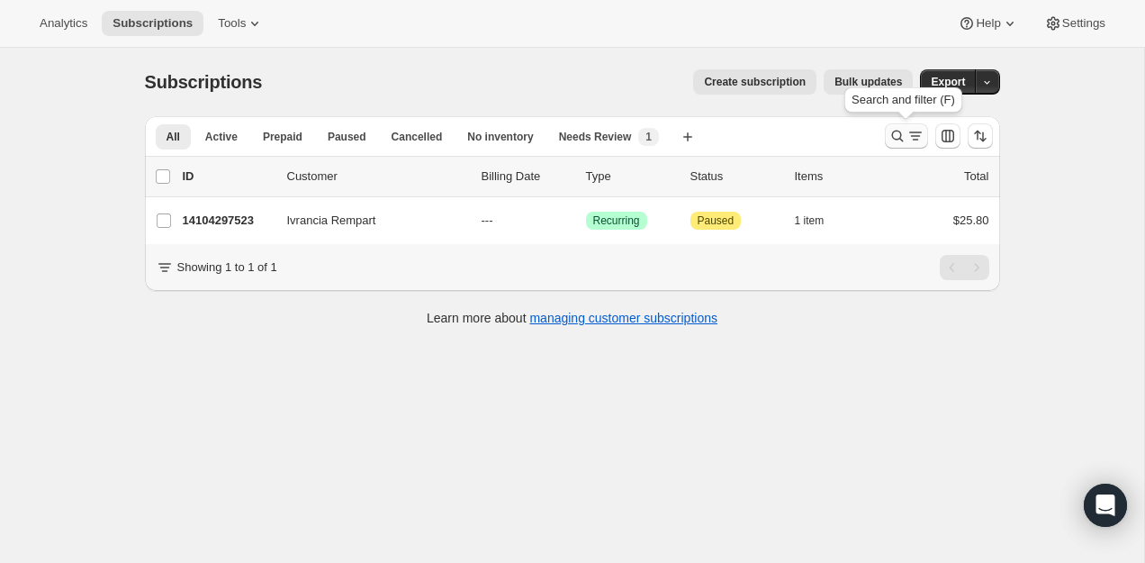
click at [905, 137] on icon "Search and filter results" at bounding box center [897, 136] width 18 height 18
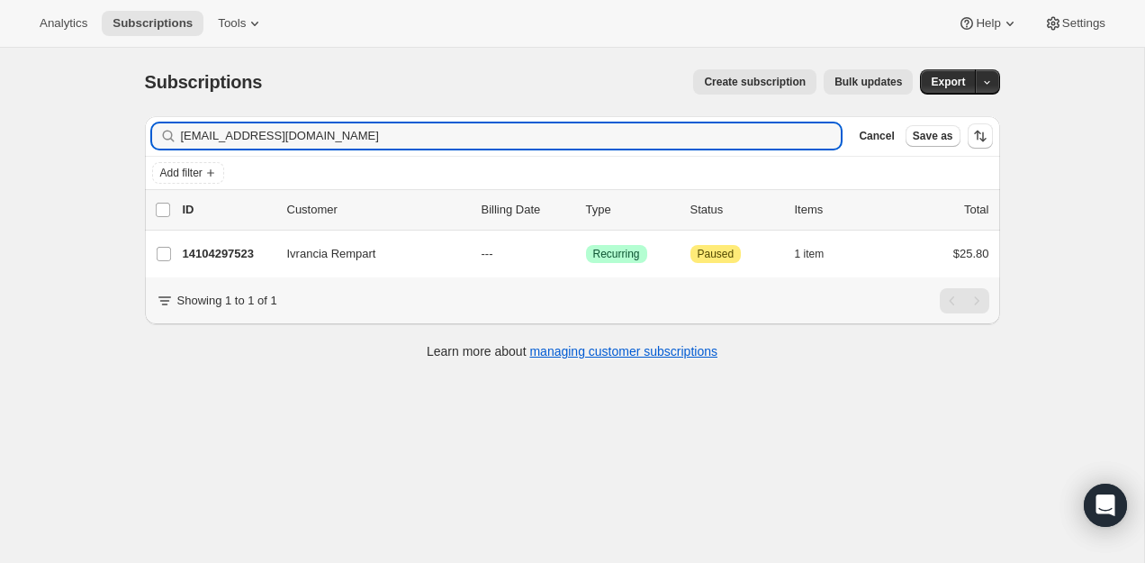
click at [570, 121] on div "Filter subscribers francia792@hotmail.com Clear Cancel Save as" at bounding box center [572, 136] width 855 height 40
click at [566, 133] on input "francia792@hotmail.com" at bounding box center [495, 135] width 628 height 25
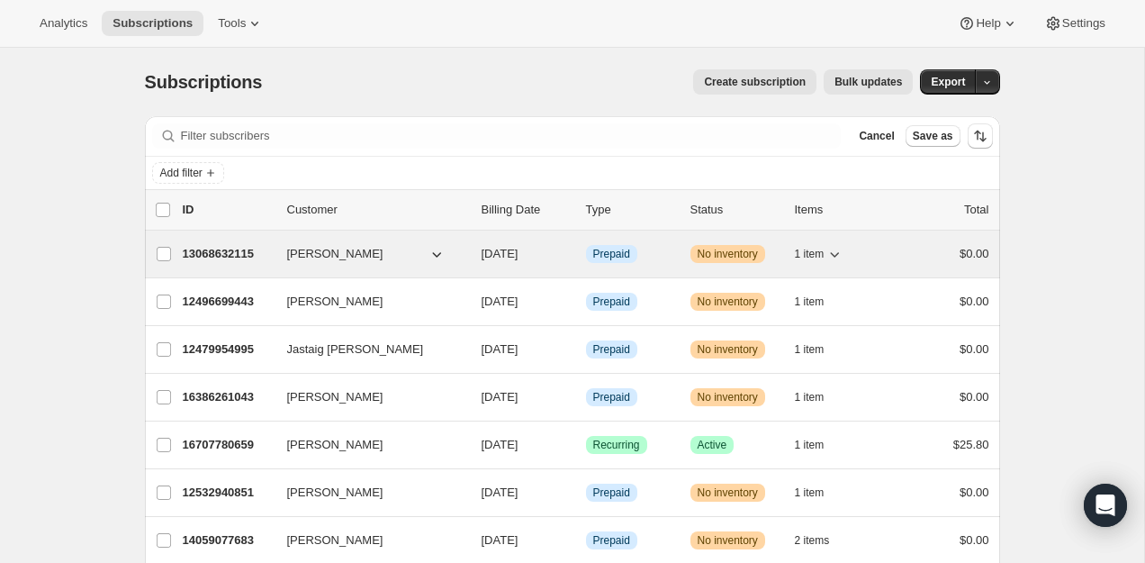
click at [232, 262] on p "13068632115" at bounding box center [228, 254] width 90 height 18
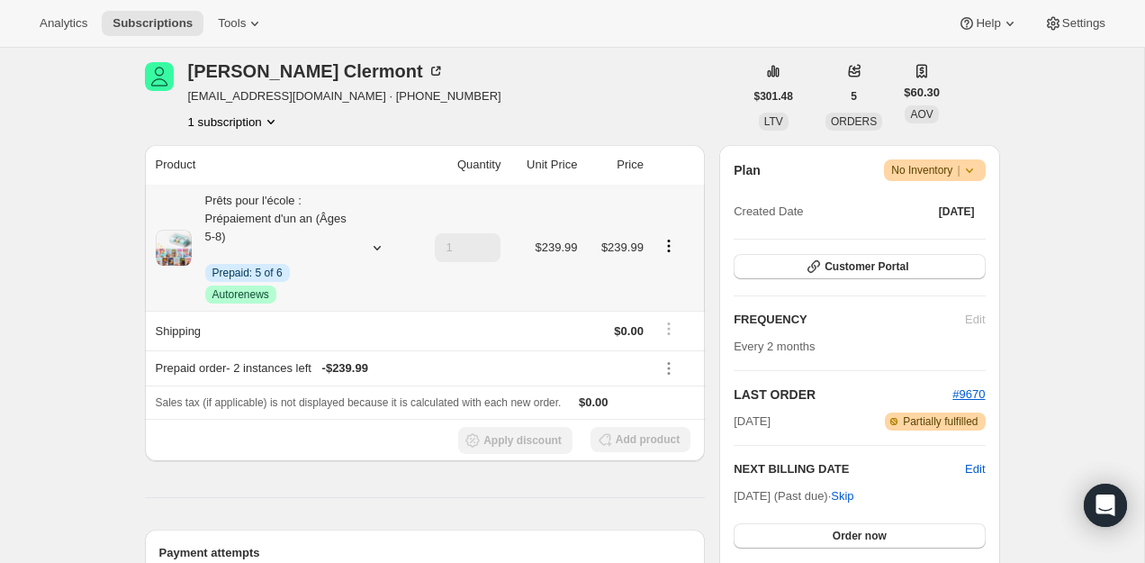
scroll to position [224, 0]
click at [874, 265] on span "Customer Portal" at bounding box center [867, 265] width 84 height 14
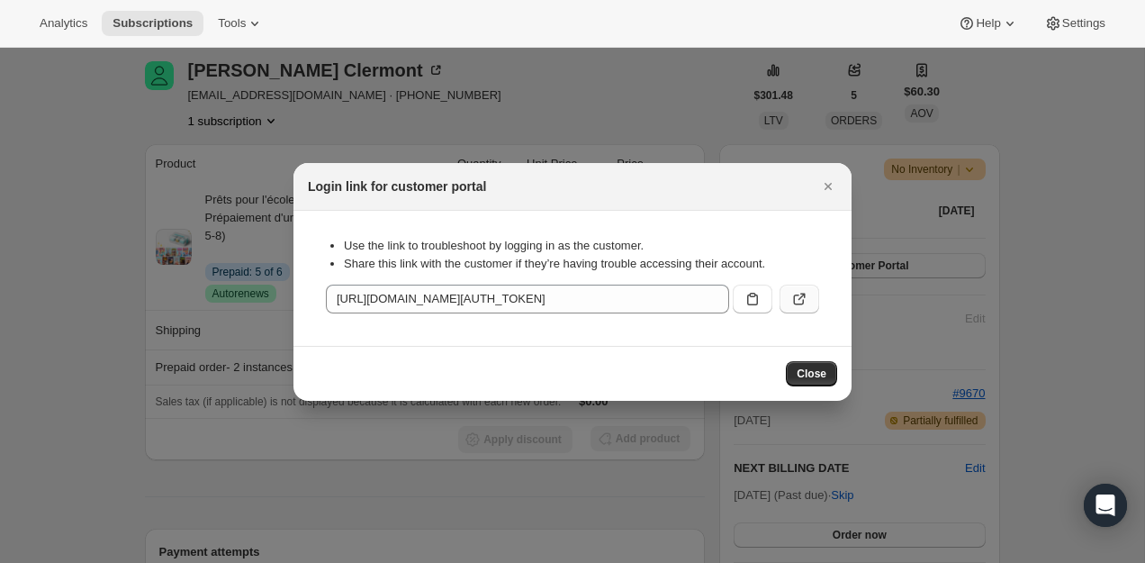
click at [805, 296] on icon ":rsi:" at bounding box center [801, 296] width 7 height 7
click at [825, 169] on div "Login link for customer portal" at bounding box center [572, 187] width 558 height 48
click at [826, 185] on icon "Close" at bounding box center [828, 186] width 18 height 18
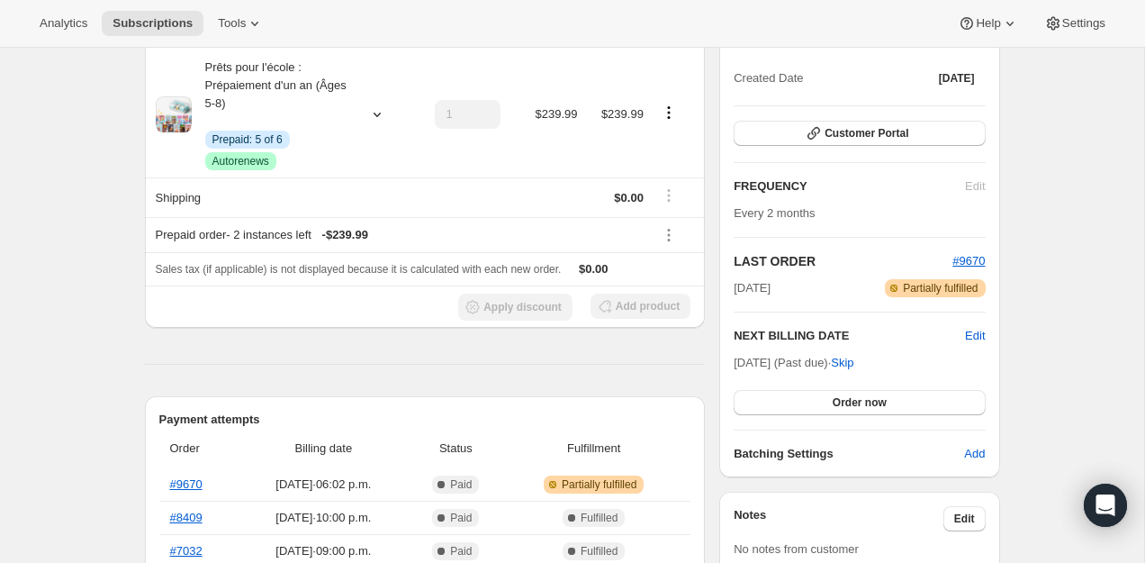
scroll to position [377, 0]
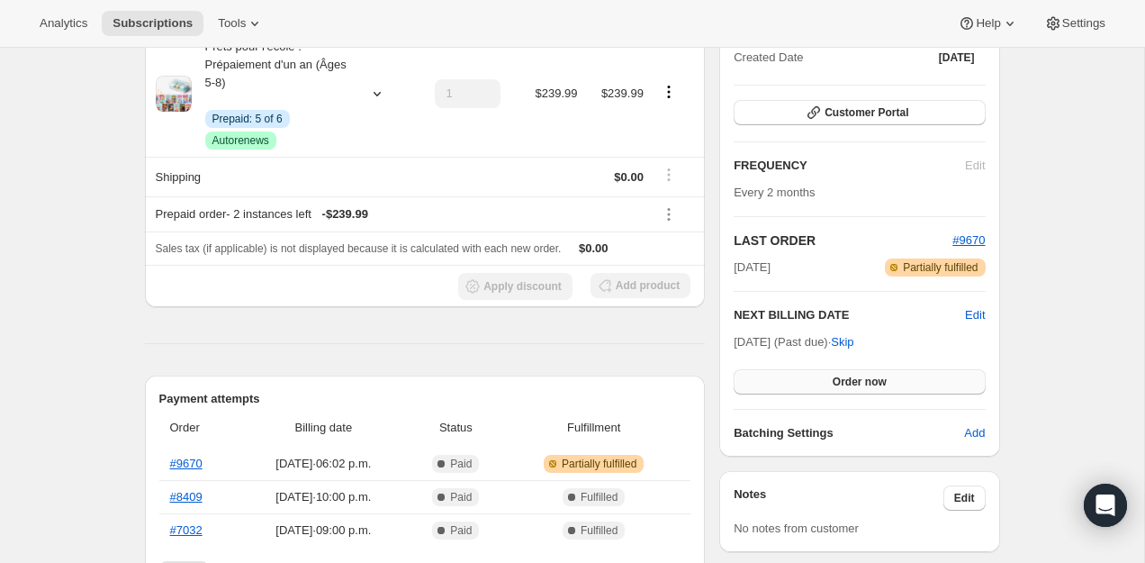
click at [810, 377] on button "Order now" at bounding box center [859, 381] width 251 height 25
click at [810, 377] on button "Click to confirm" at bounding box center [859, 381] width 251 height 25
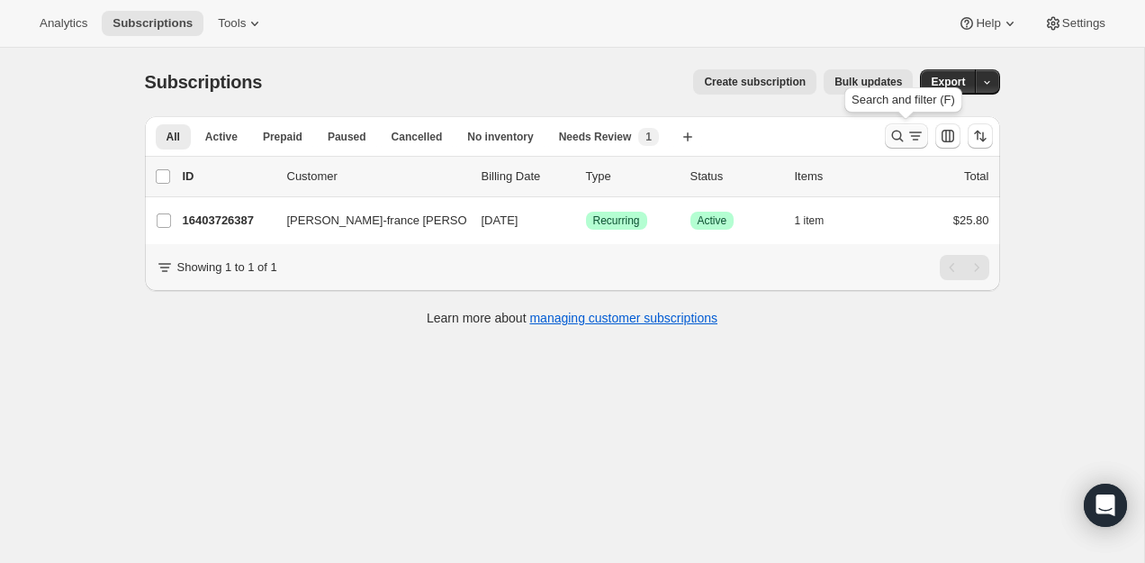
click at [897, 133] on icon "Search and filter results" at bounding box center [897, 136] width 18 height 18
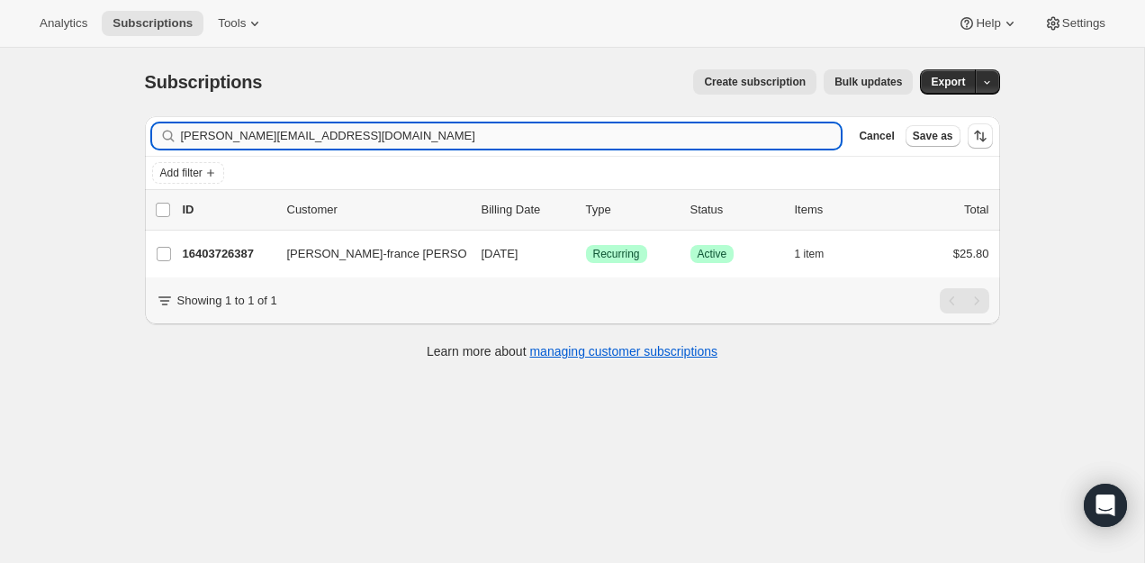
click at [698, 135] on input "mary-f.despault@outlook.fr" at bounding box center [511, 135] width 661 height 25
type input "m"
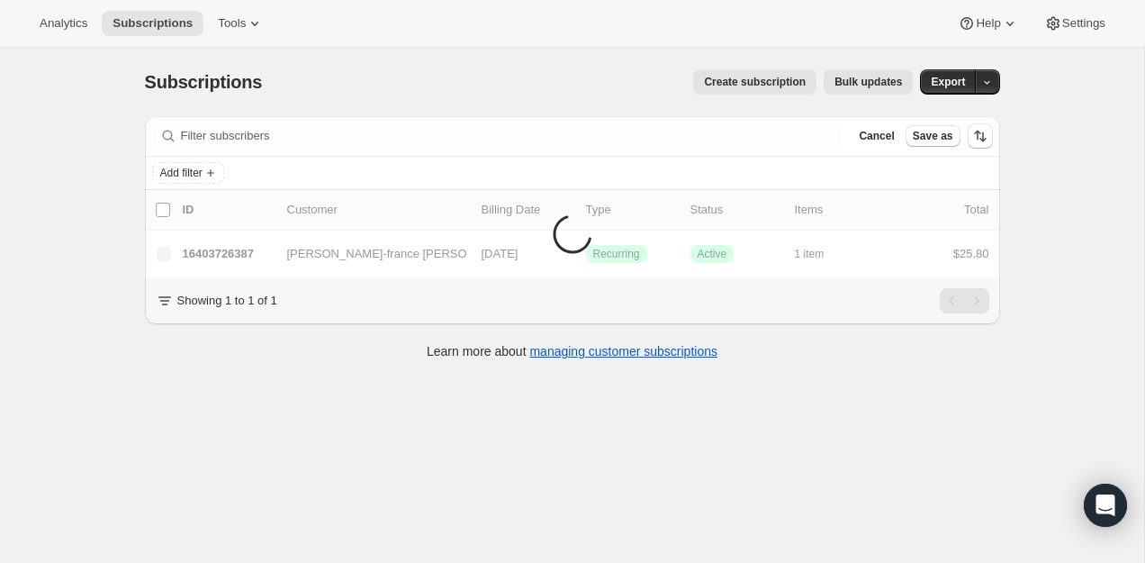
click at [475, 86] on div "Create subscription Bulk updates" at bounding box center [598, 81] width 629 height 25
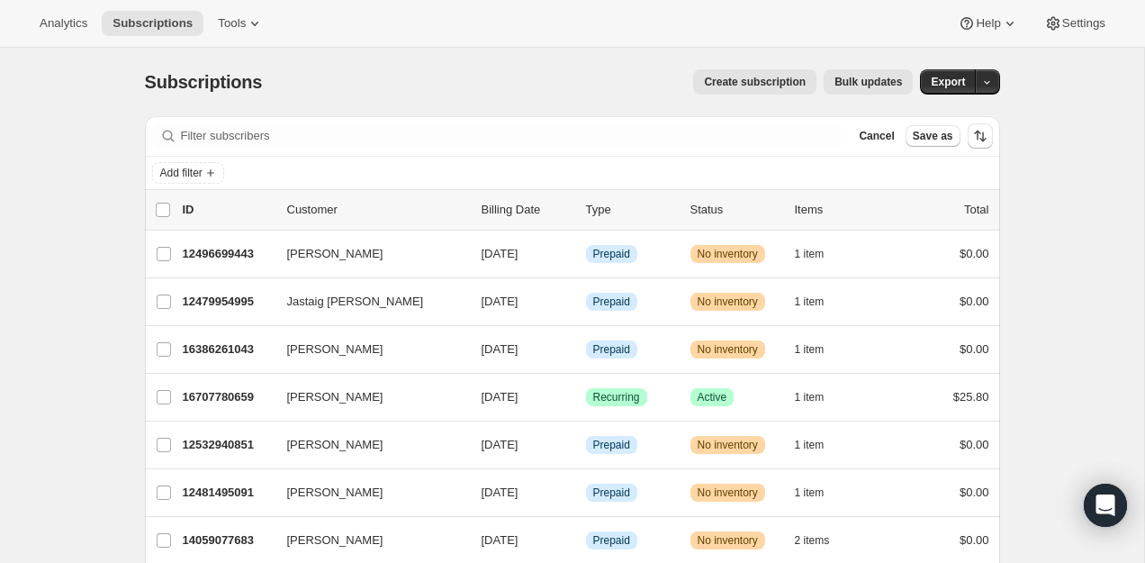
click at [380, 104] on div "Subscriptions. This page is ready Subscriptions Create subscription Bulk update…" at bounding box center [572, 82] width 855 height 68
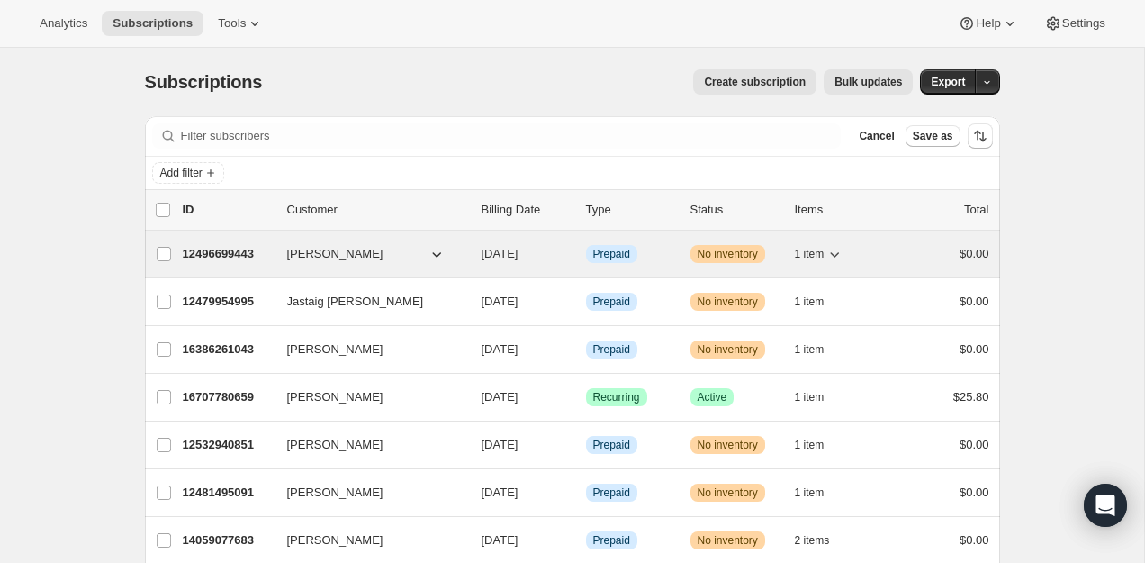
click at [212, 261] on p "12496699443" at bounding box center [228, 254] width 90 height 18
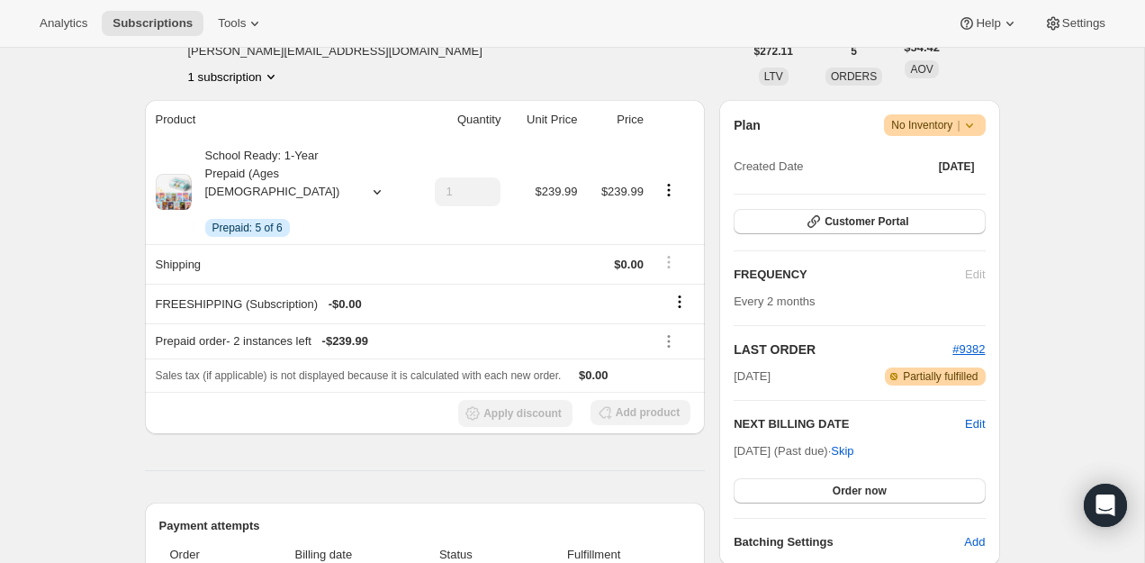
scroll to position [230, 0]
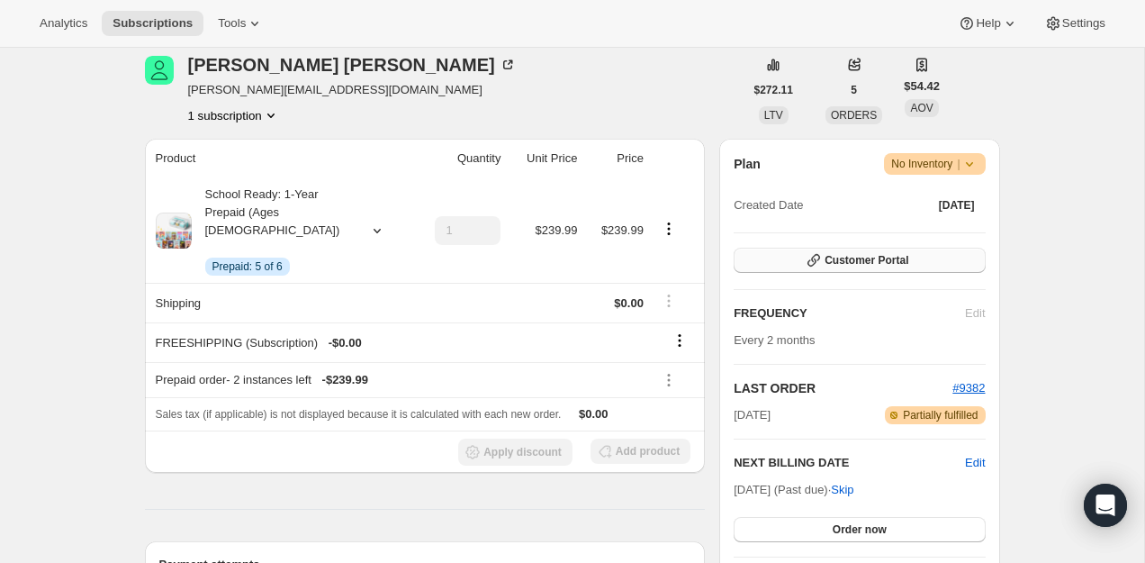
click at [837, 257] on span "Customer Portal" at bounding box center [867, 260] width 84 height 14
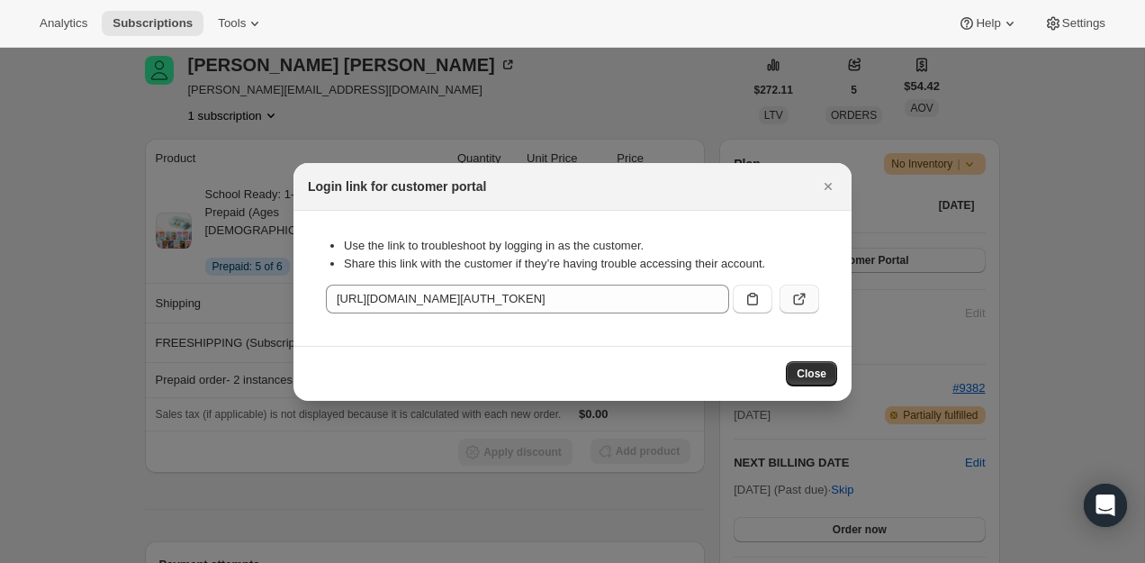
click at [787, 289] on button ":rcf:" at bounding box center [800, 298] width 40 height 29
click at [831, 180] on icon "Close" at bounding box center [828, 186] width 18 height 18
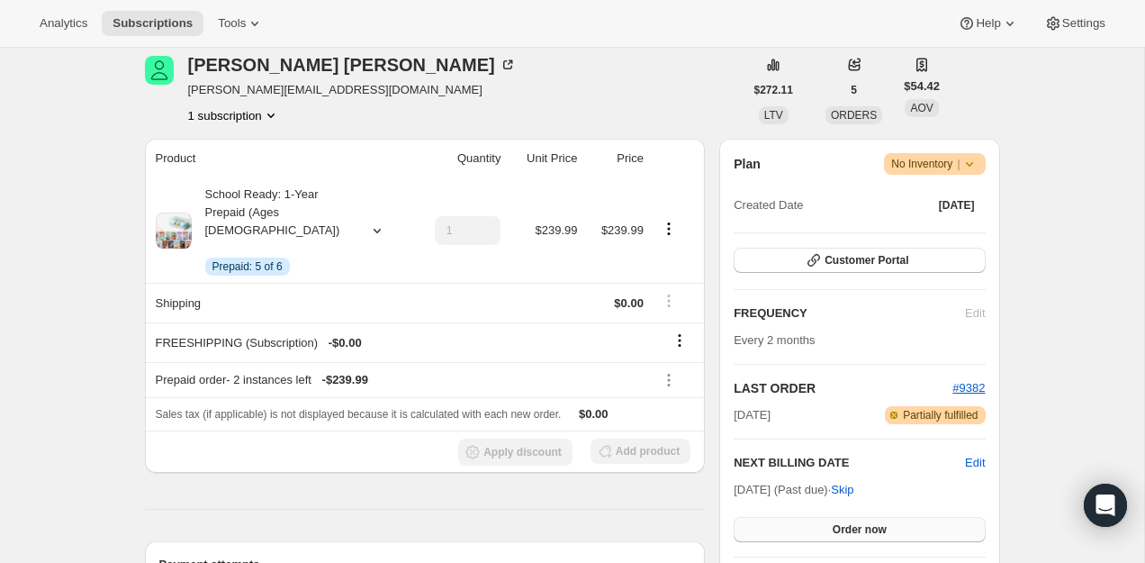
click at [804, 523] on button "Order now" at bounding box center [859, 529] width 251 height 25
click at [804, 523] on button "Click to confirm" at bounding box center [859, 529] width 251 height 25
click at [804, 523] on div "Loading Order now" at bounding box center [859, 529] width 251 height 25
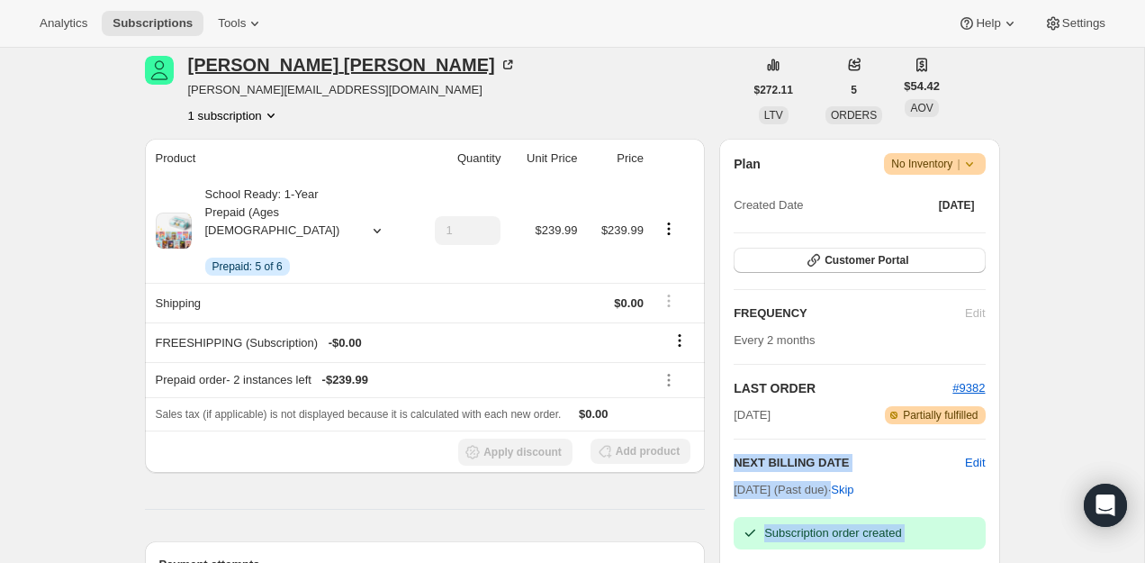
scroll to position [0, 0]
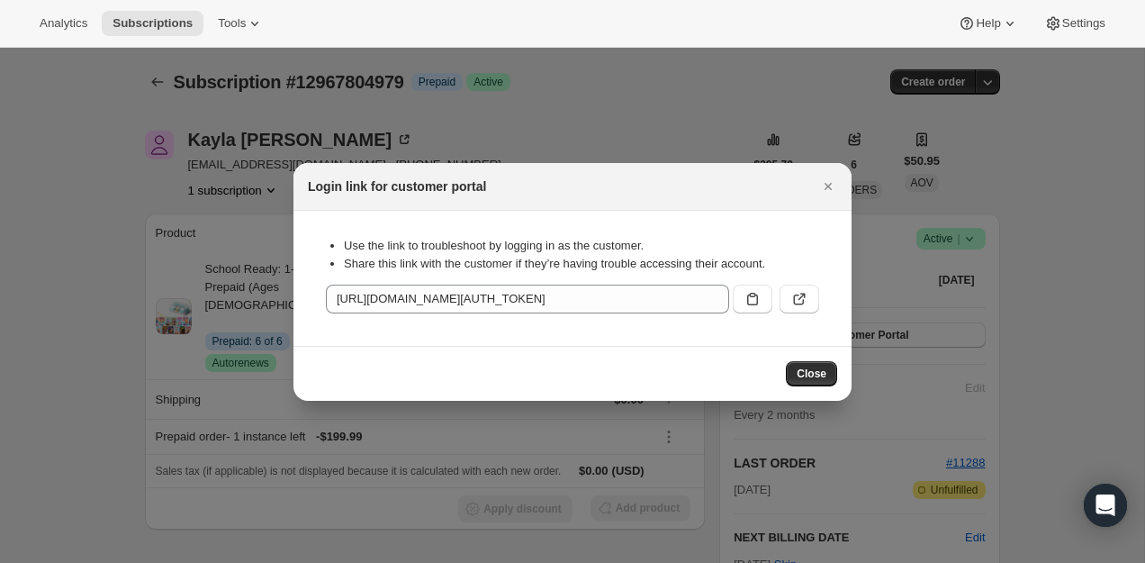
scroll to position [55, 0]
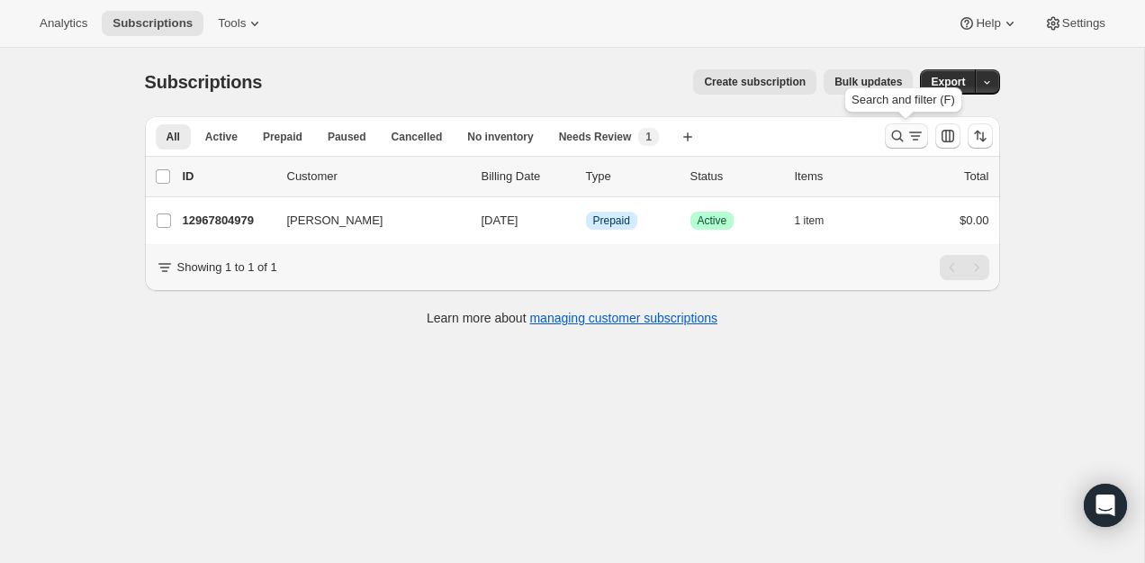
click at [894, 131] on icon "Search and filter results" at bounding box center [897, 137] width 12 height 12
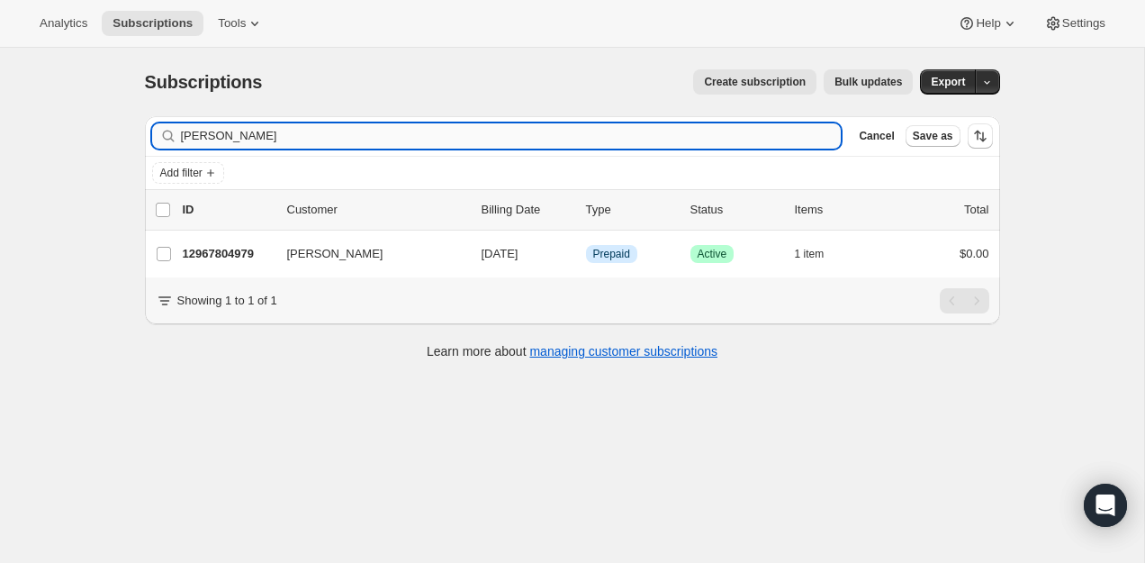
click at [757, 131] on input "[PERSON_NAME]" at bounding box center [511, 135] width 661 height 25
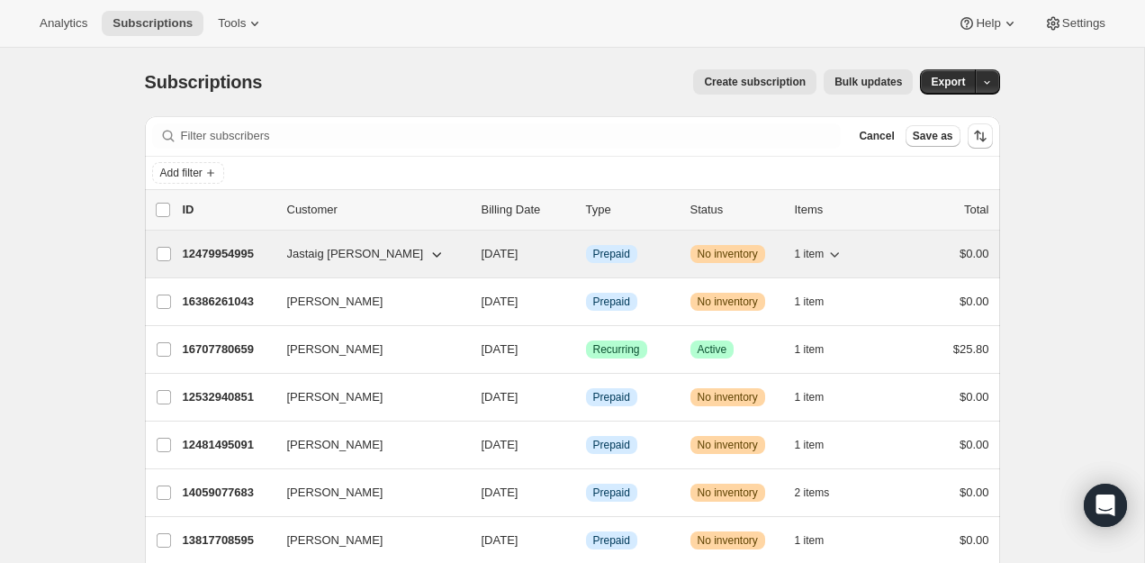
click at [213, 244] on div "12479954995 Jastaig [PERSON_NAME] [DATE] Info Prepaid Warning No inventory 1 it…" at bounding box center [586, 253] width 807 height 25
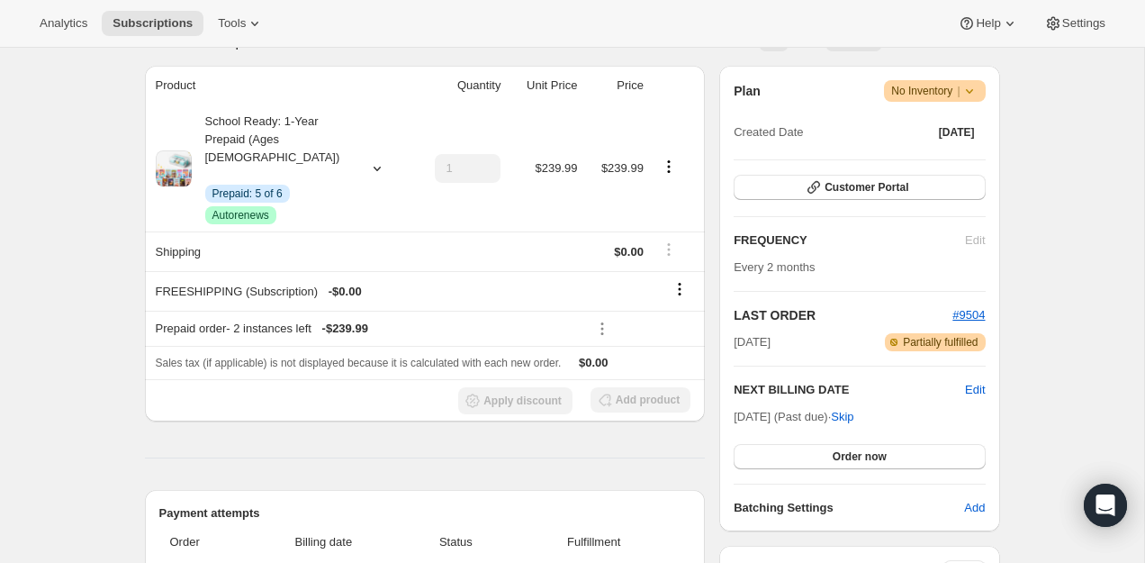
scroll to position [276, 0]
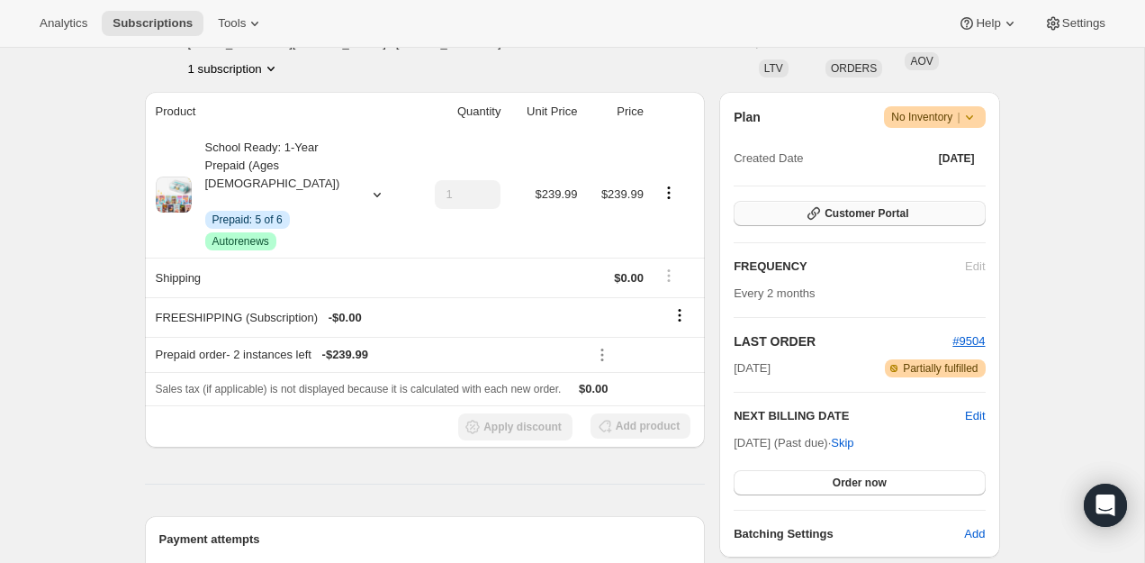
click at [858, 216] on span "Customer Portal" at bounding box center [867, 213] width 84 height 14
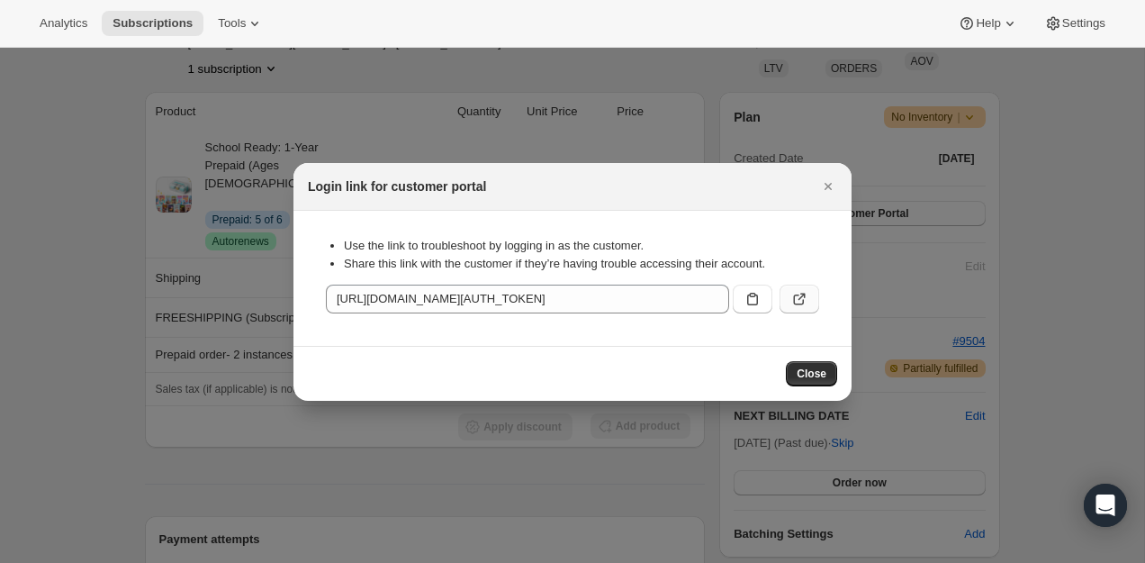
click at [802, 293] on icon ":rpi:" at bounding box center [801, 296] width 7 height 7
click at [830, 180] on icon "Close" at bounding box center [828, 186] width 18 height 18
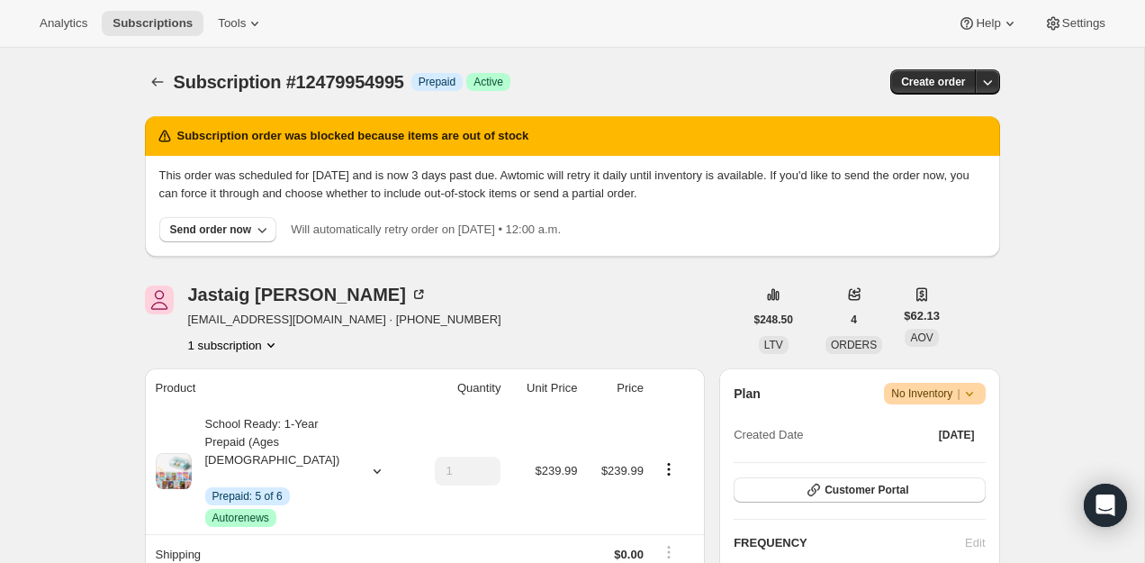
scroll to position [110, 0]
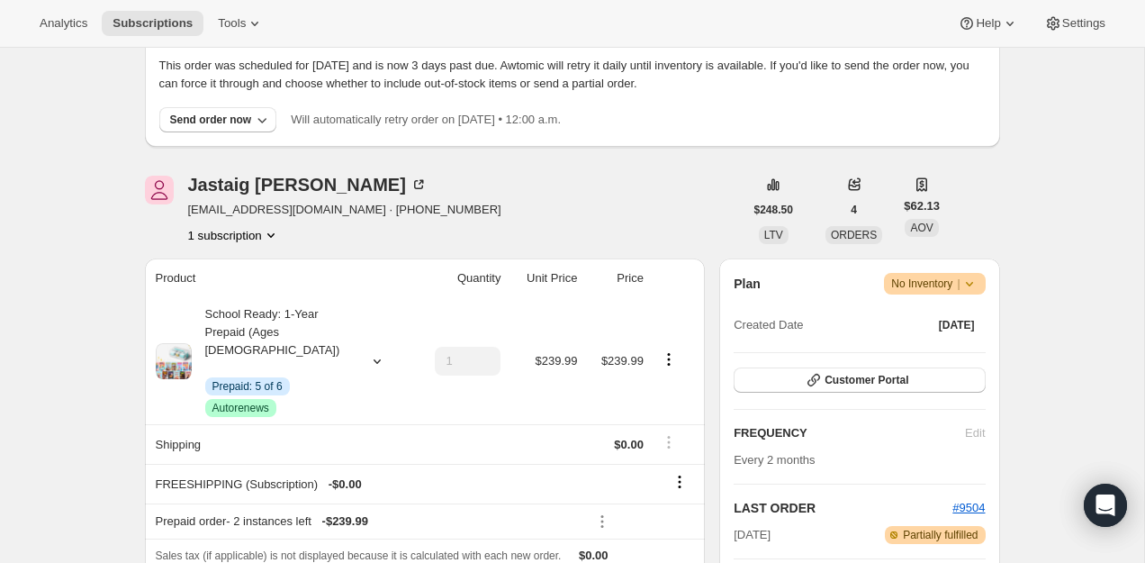
click at [261, 203] on span "harjeetn@gmail.com · +14038701357" at bounding box center [344, 210] width 313 height 18
click at [261, 203] on span "[EMAIL_ADDRESS][DOMAIN_NAME] · [PHONE_NUMBER]" at bounding box center [344, 210] width 313 height 18
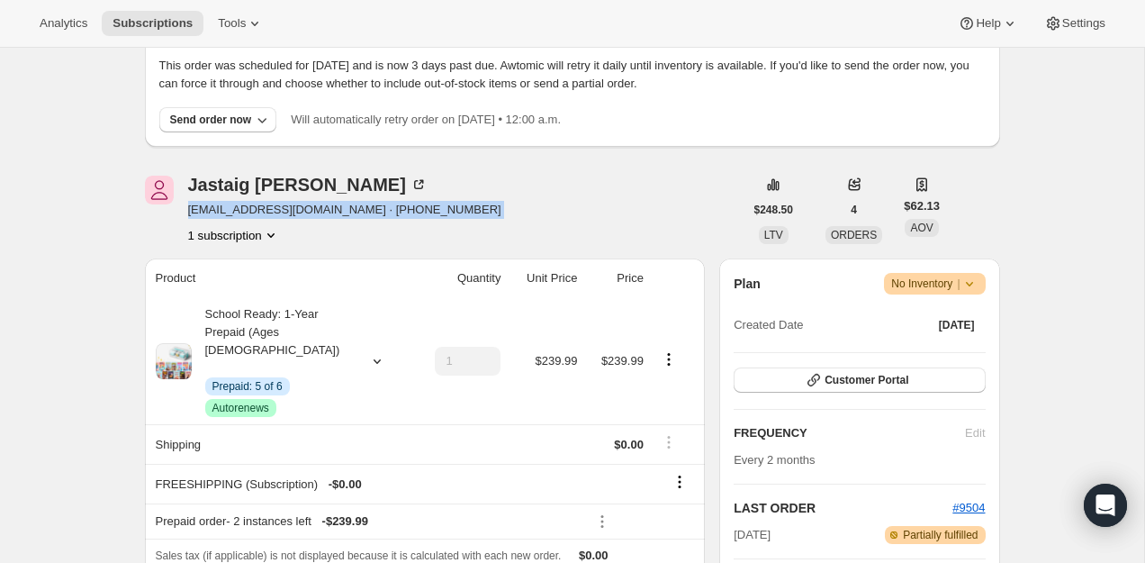
click at [261, 203] on span "[EMAIL_ADDRESS][DOMAIN_NAME] · [PHONE_NUMBER]" at bounding box center [344, 210] width 313 height 18
click at [303, 207] on span "[EMAIL_ADDRESS][DOMAIN_NAME] · [PHONE_NUMBER]" at bounding box center [344, 210] width 313 height 18
drag, startPoint x: 302, startPoint y: 210, endPoint x: 183, endPoint y: 206, distance: 119.8
click at [183, 206] on div "Jastaig chahal harjeetn@gmail.com · +14038701357 1 subscription" at bounding box center [444, 210] width 599 height 68
copy span "harjeetn@gmail.com"
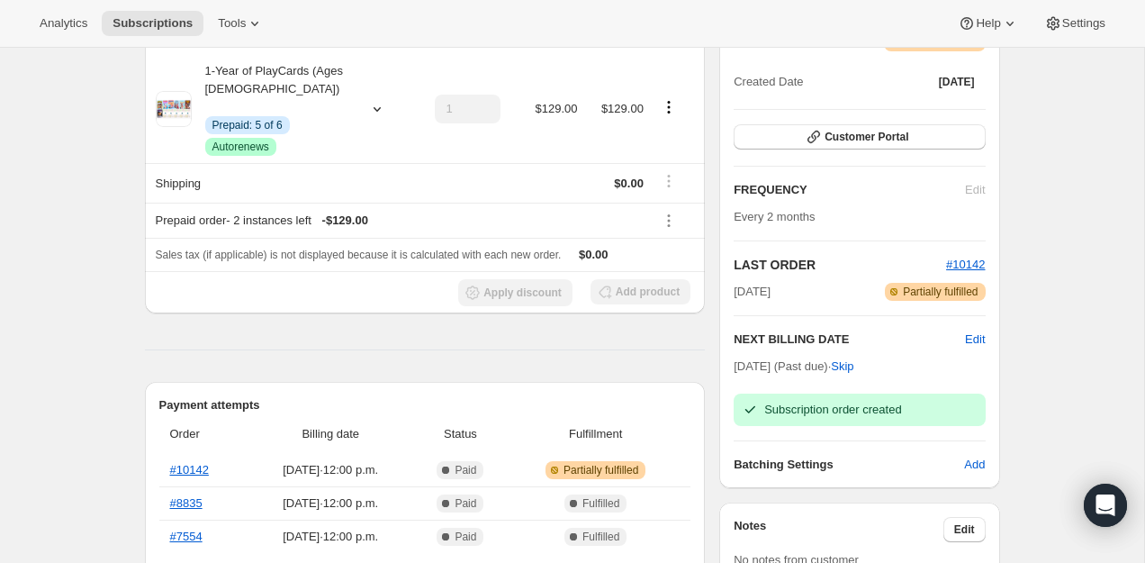
scroll to position [348, 0]
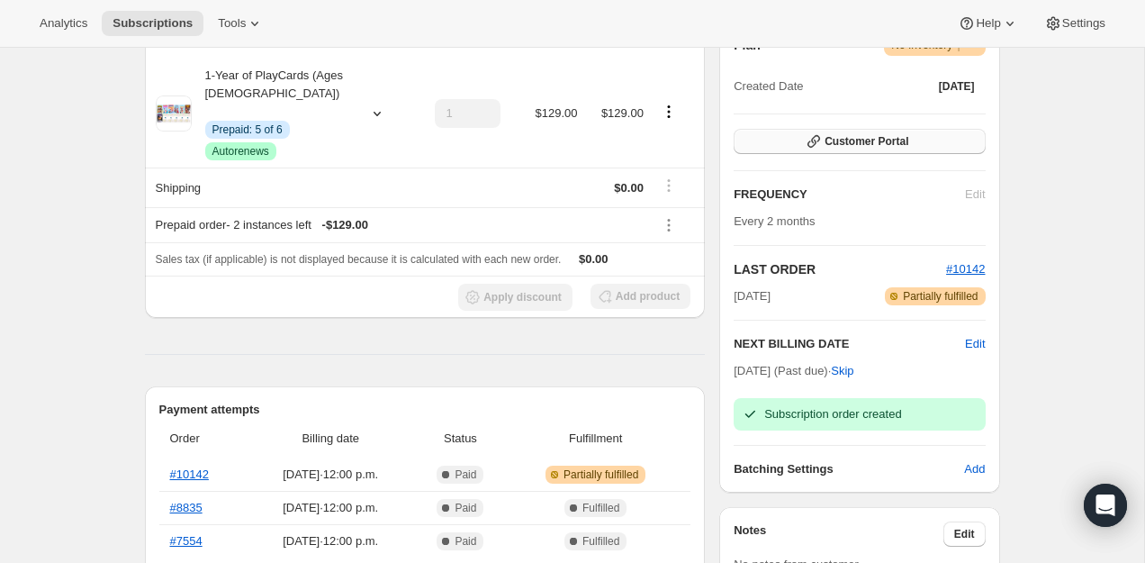
click at [879, 144] on span "Customer Portal" at bounding box center [867, 141] width 84 height 14
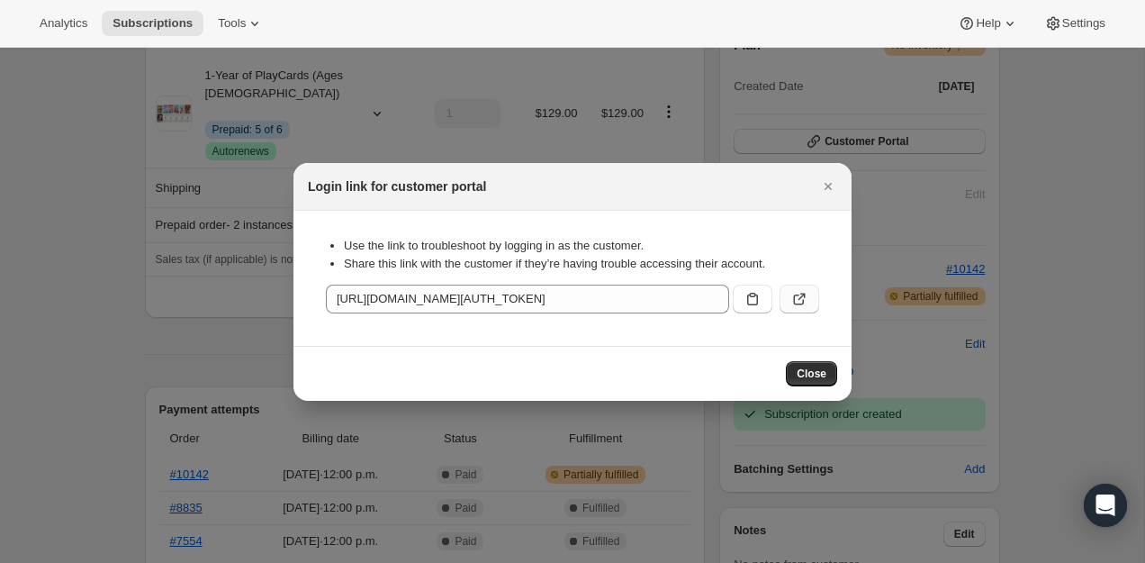
click at [797, 292] on icon ":rpm:" at bounding box center [799, 299] width 18 height 18
click at [818, 176] on button "Close" at bounding box center [828, 186] width 25 height 25
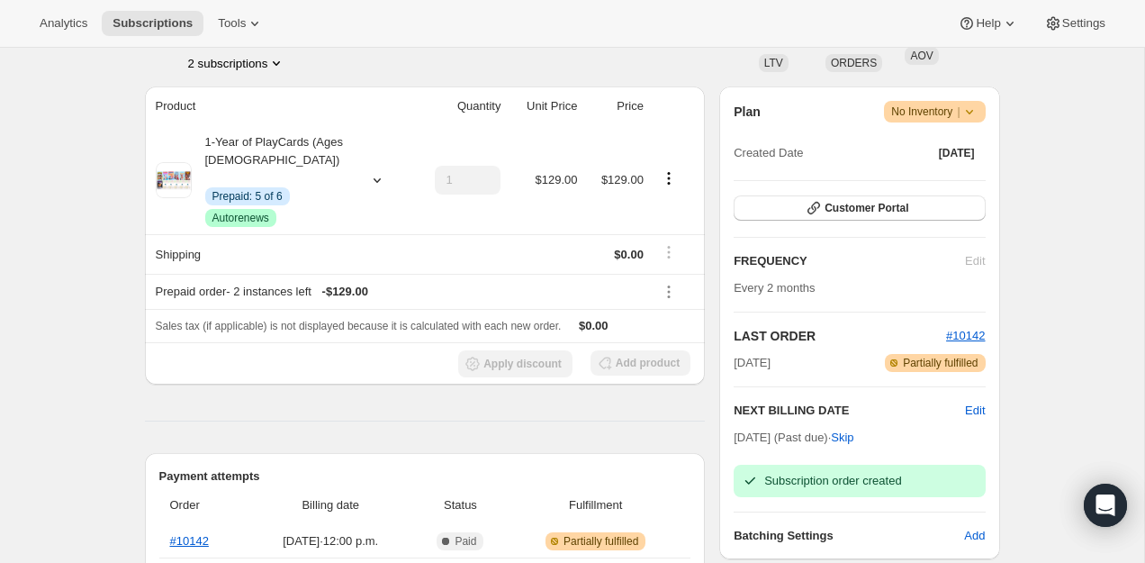
scroll to position [284, 0]
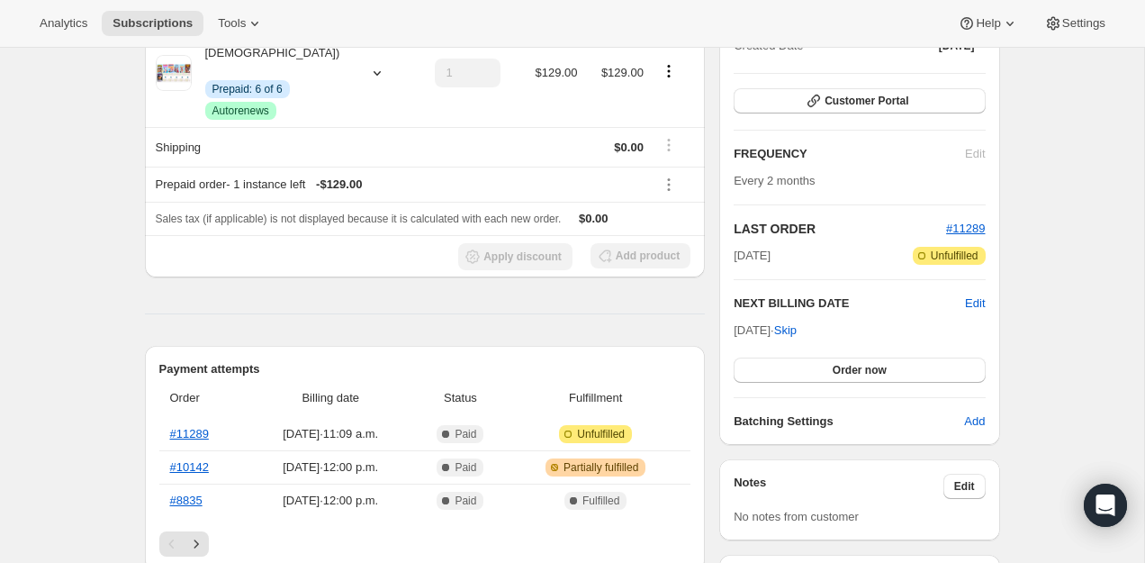
scroll to position [235, 0]
click at [817, 356] on button "Order now" at bounding box center [859, 368] width 251 height 25
click at [408, 385] on th "Billing date" at bounding box center [331, 397] width 168 height 40
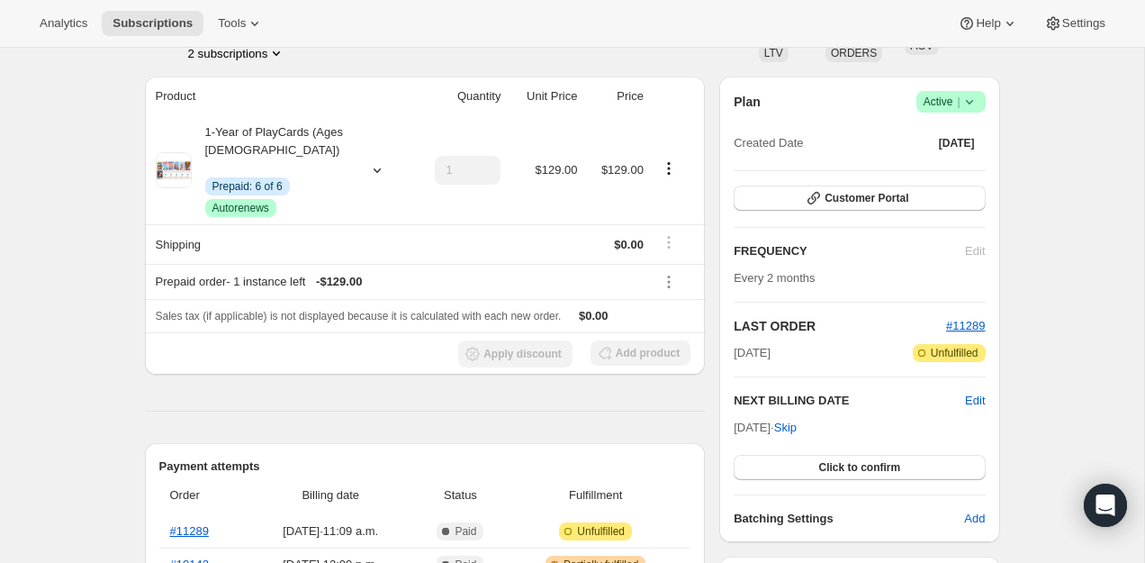
scroll to position [163, 0]
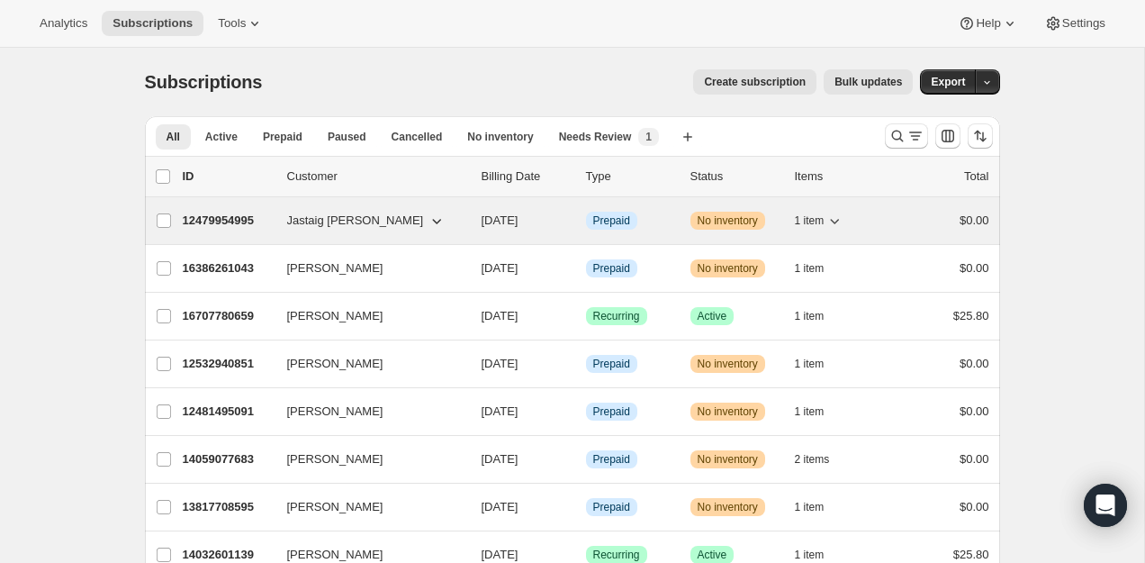
click at [221, 218] on p "12479954995" at bounding box center [228, 221] width 90 height 18
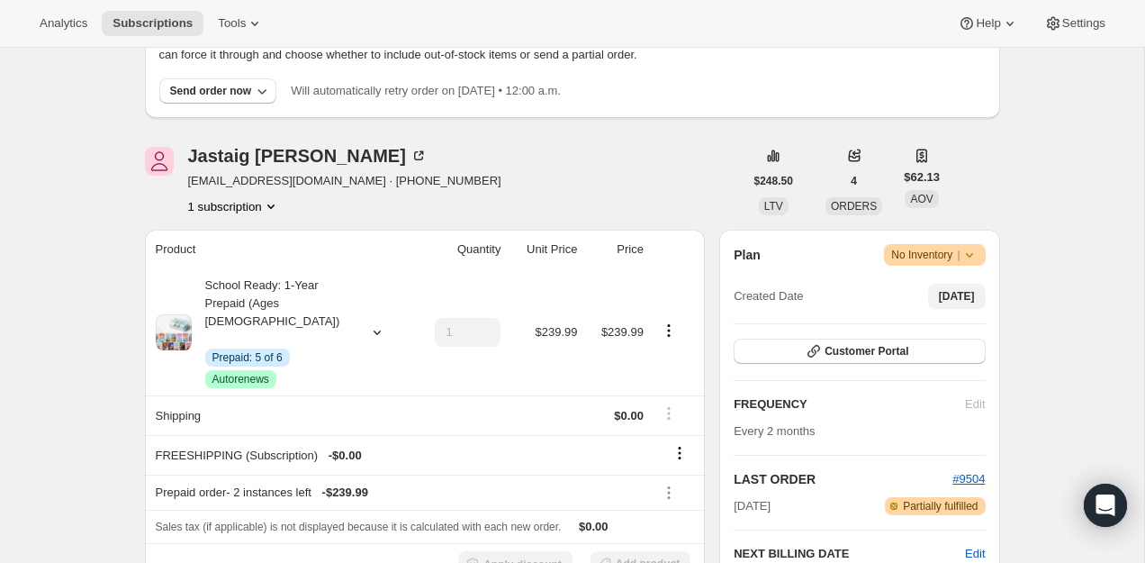
scroll to position [144, 0]
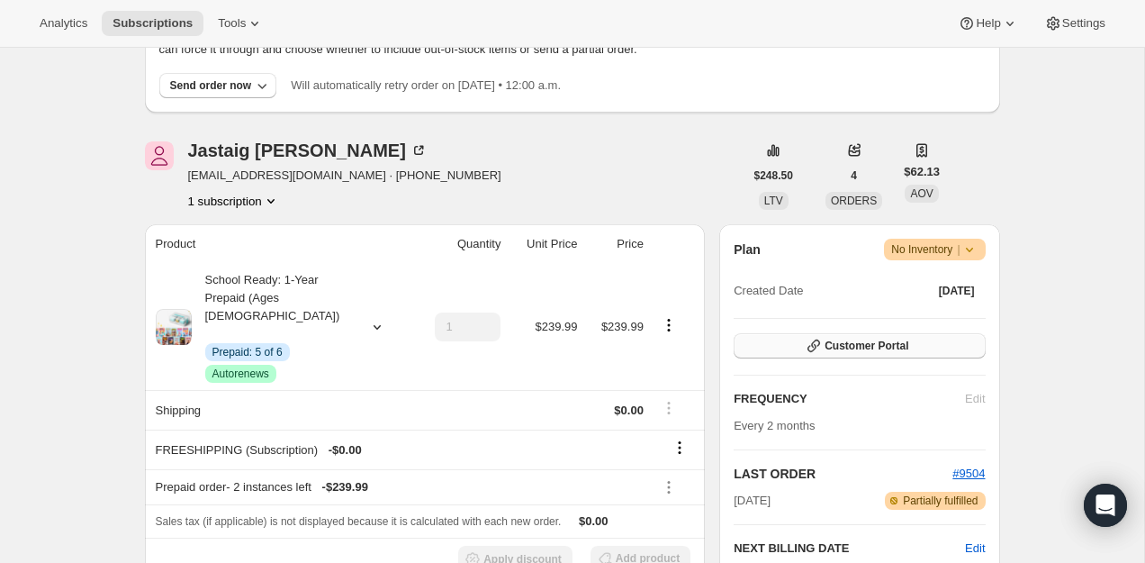
click at [954, 344] on button "Customer Portal" at bounding box center [859, 345] width 251 height 25
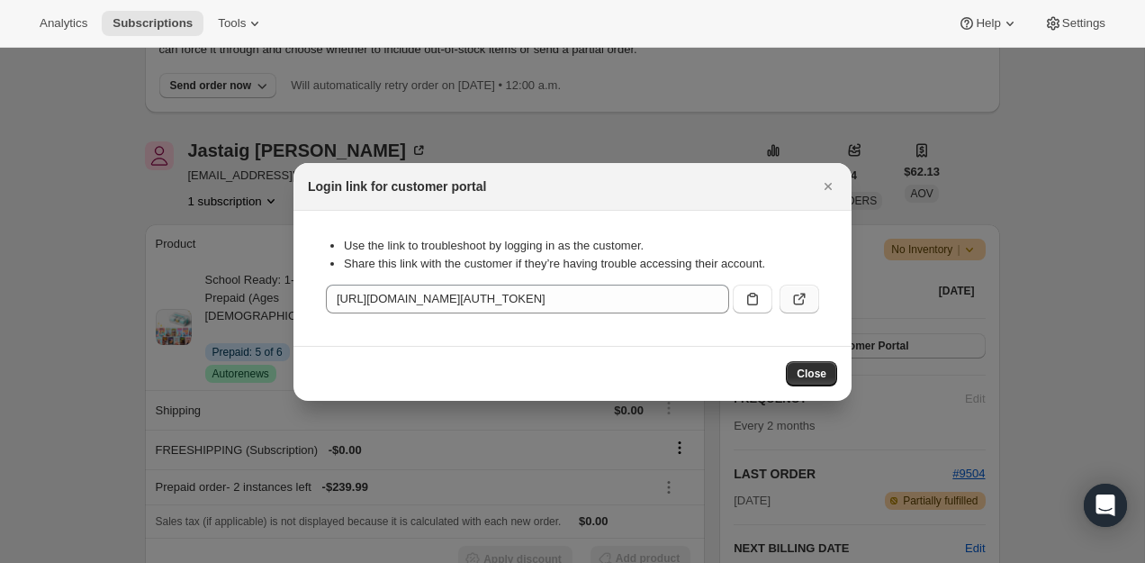
click at [794, 308] on button ":rc5:" at bounding box center [800, 298] width 40 height 29
click at [823, 174] on button "Close" at bounding box center [828, 186] width 25 height 25
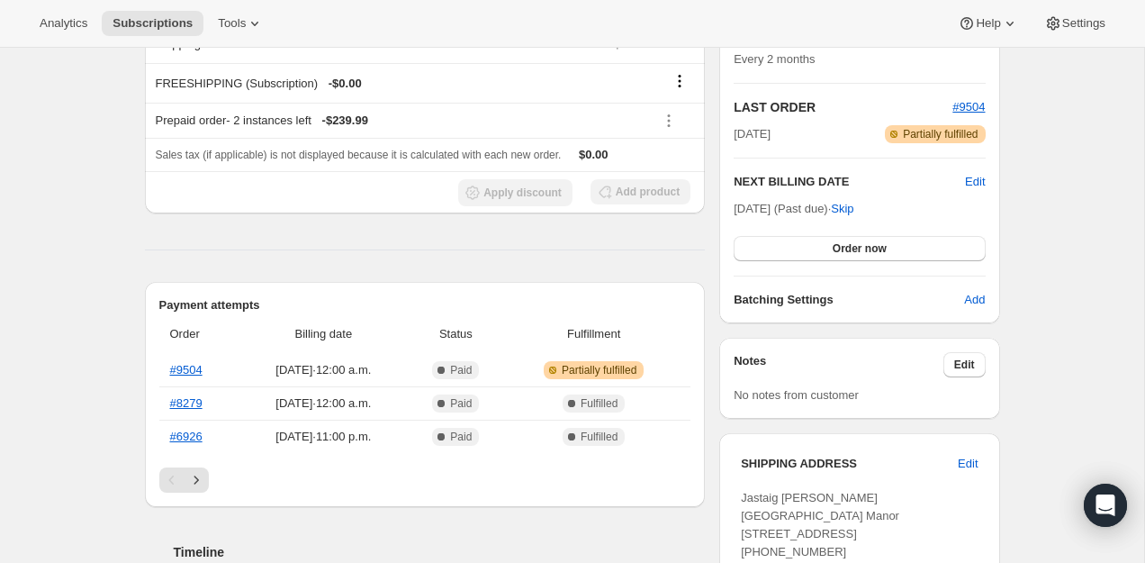
scroll to position [244, 0]
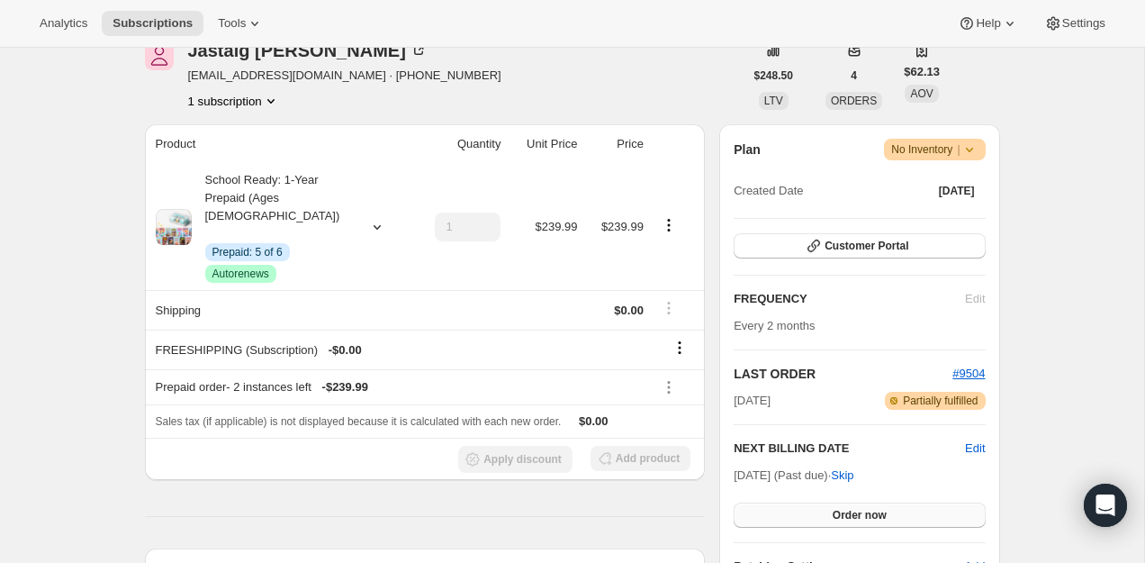
click at [793, 507] on button "Order now" at bounding box center [859, 514] width 251 height 25
click at [793, 507] on button "Click to confirm" at bounding box center [859, 514] width 251 height 25
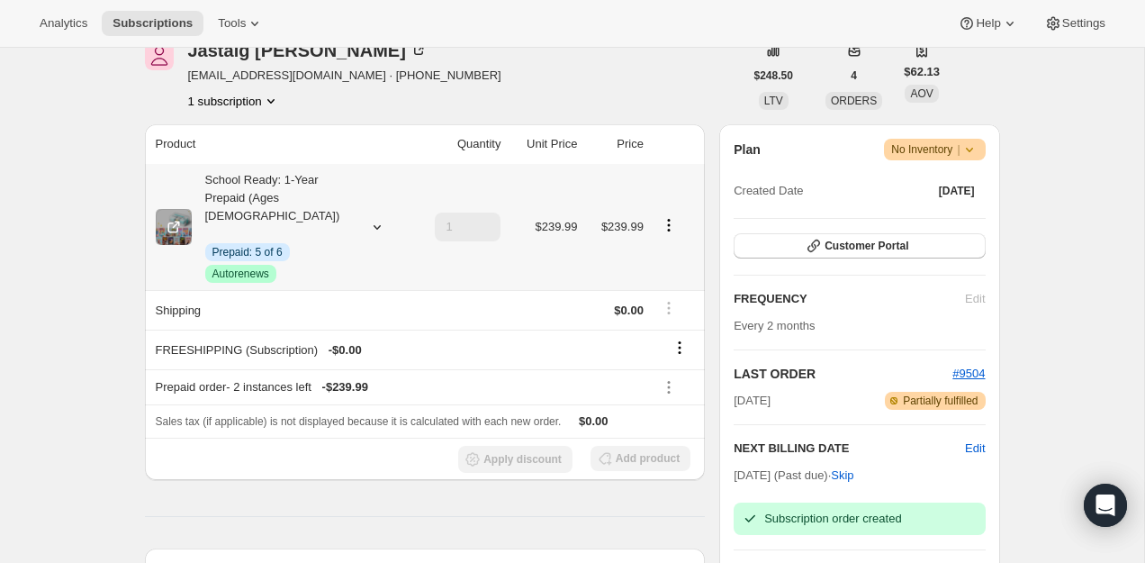
scroll to position [0, 0]
